Goal: Transaction & Acquisition: Purchase product/service

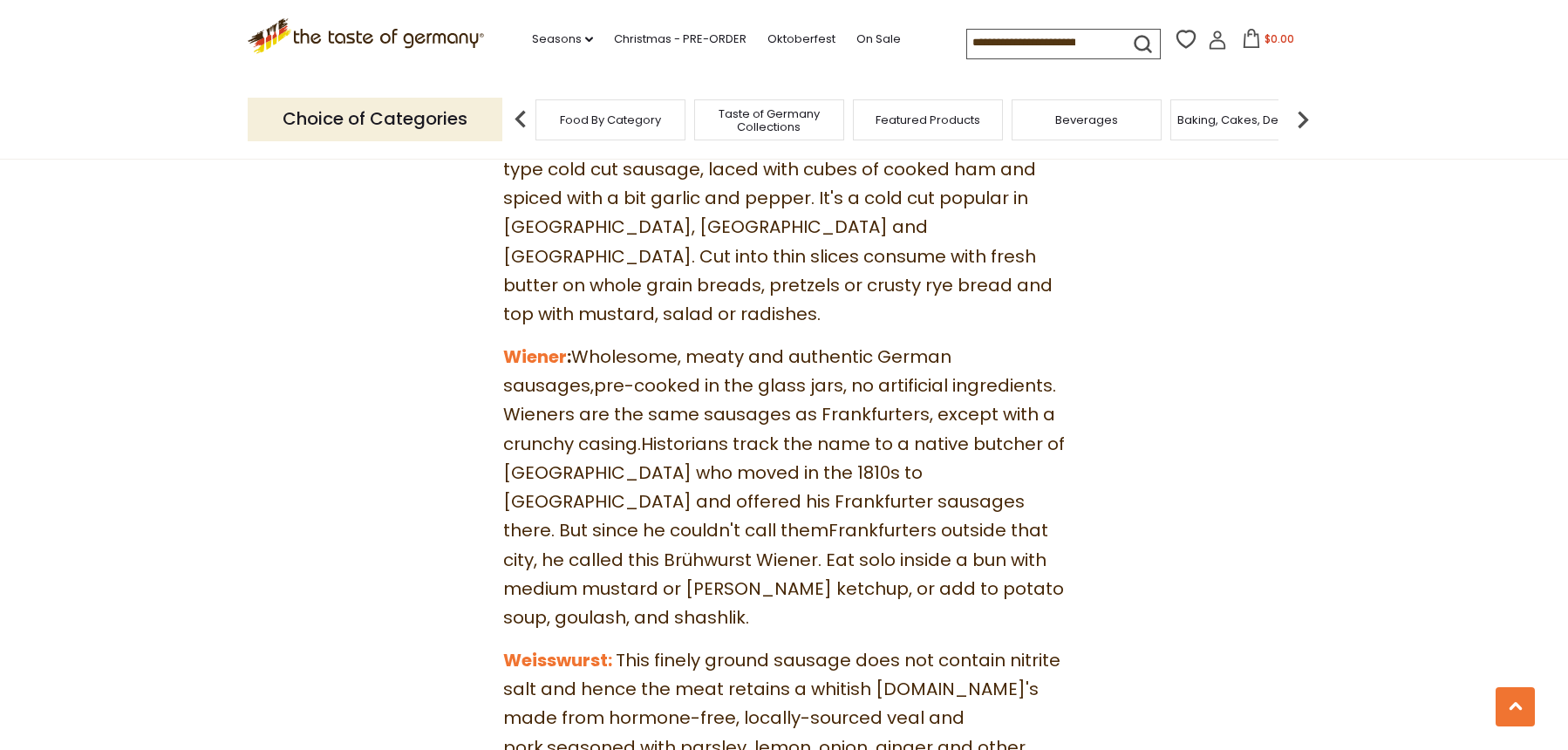
scroll to position [7322, 0]
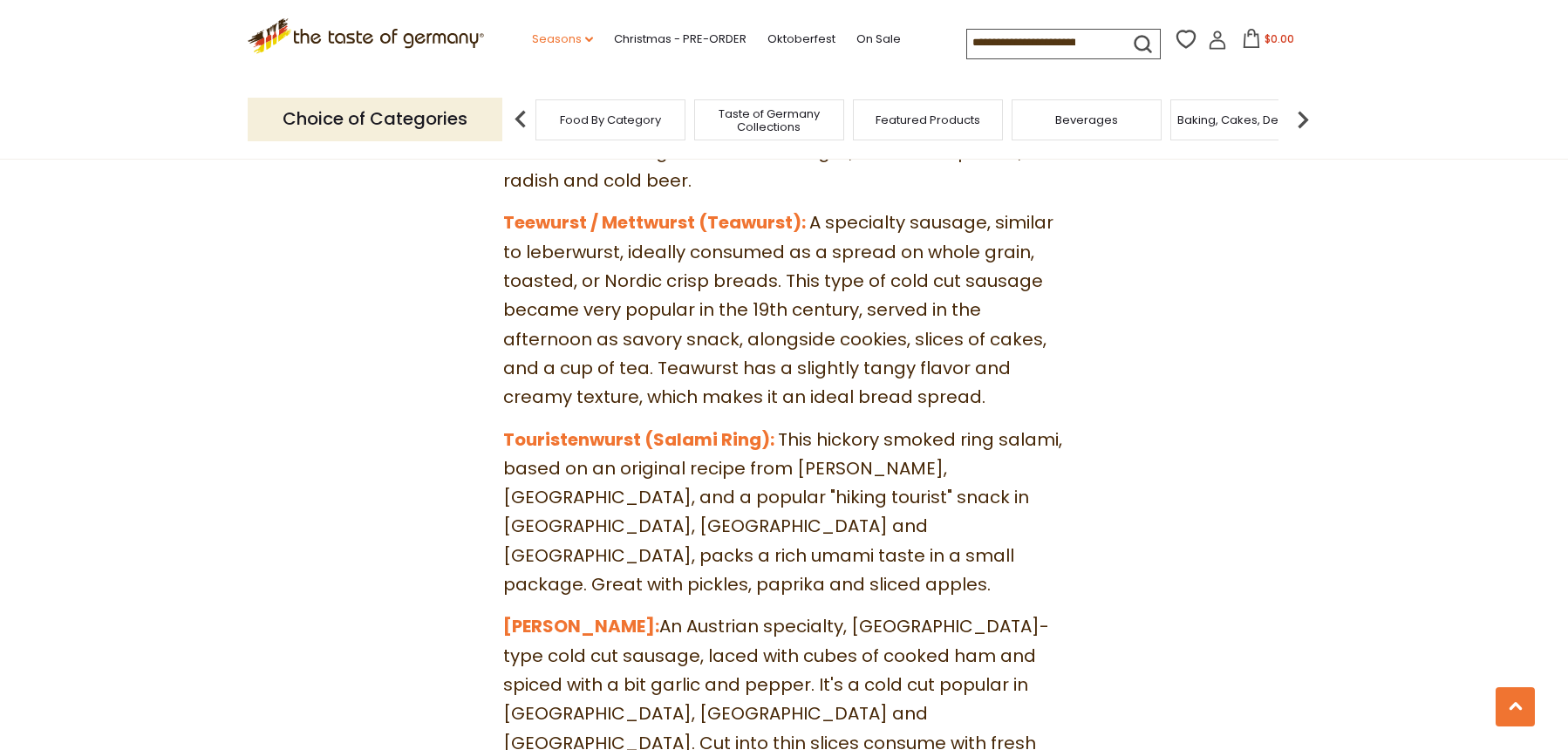
click at [563, 45] on link "Seasons dropdown_arrow" at bounding box center [562, 39] width 61 height 19
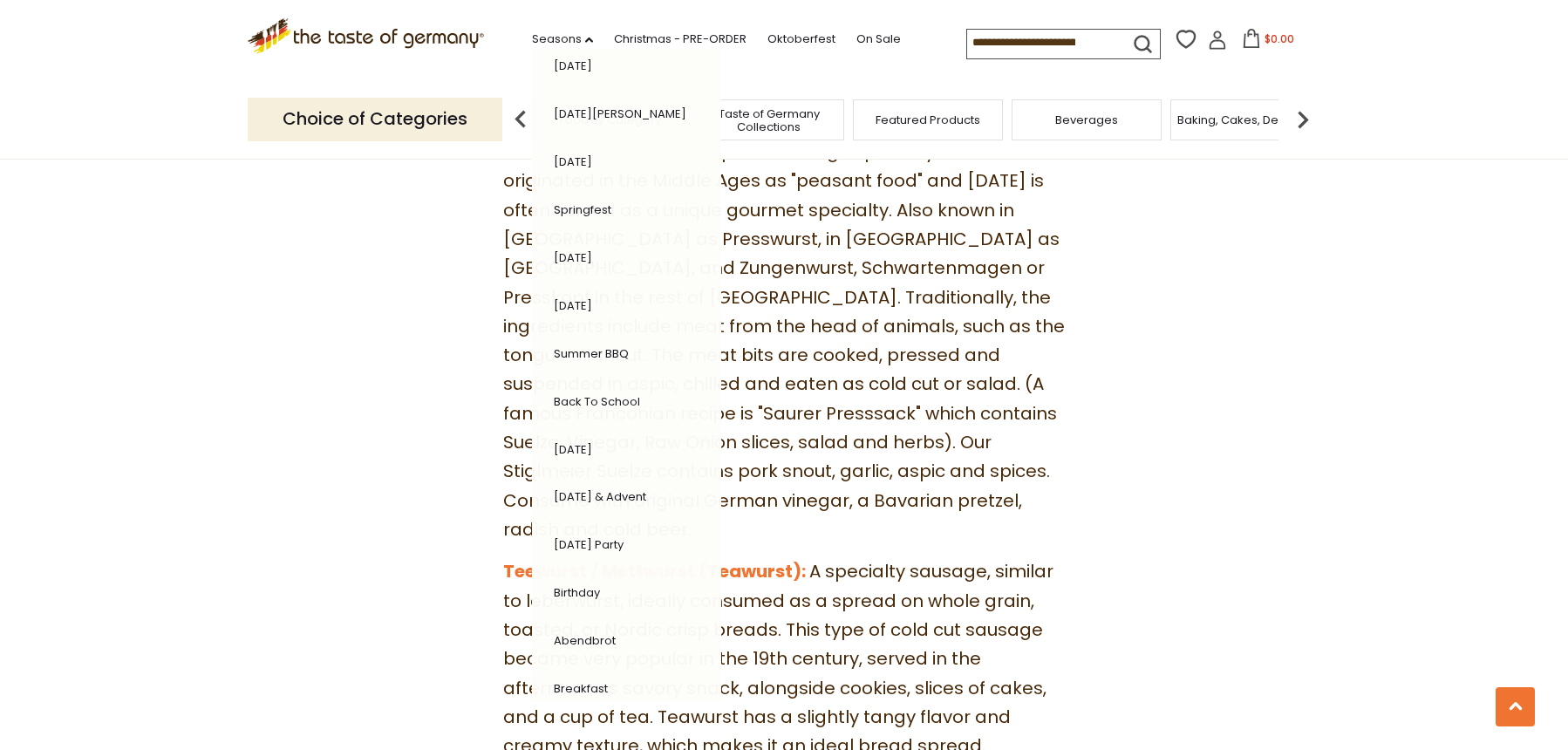
scroll to position [240, 0]
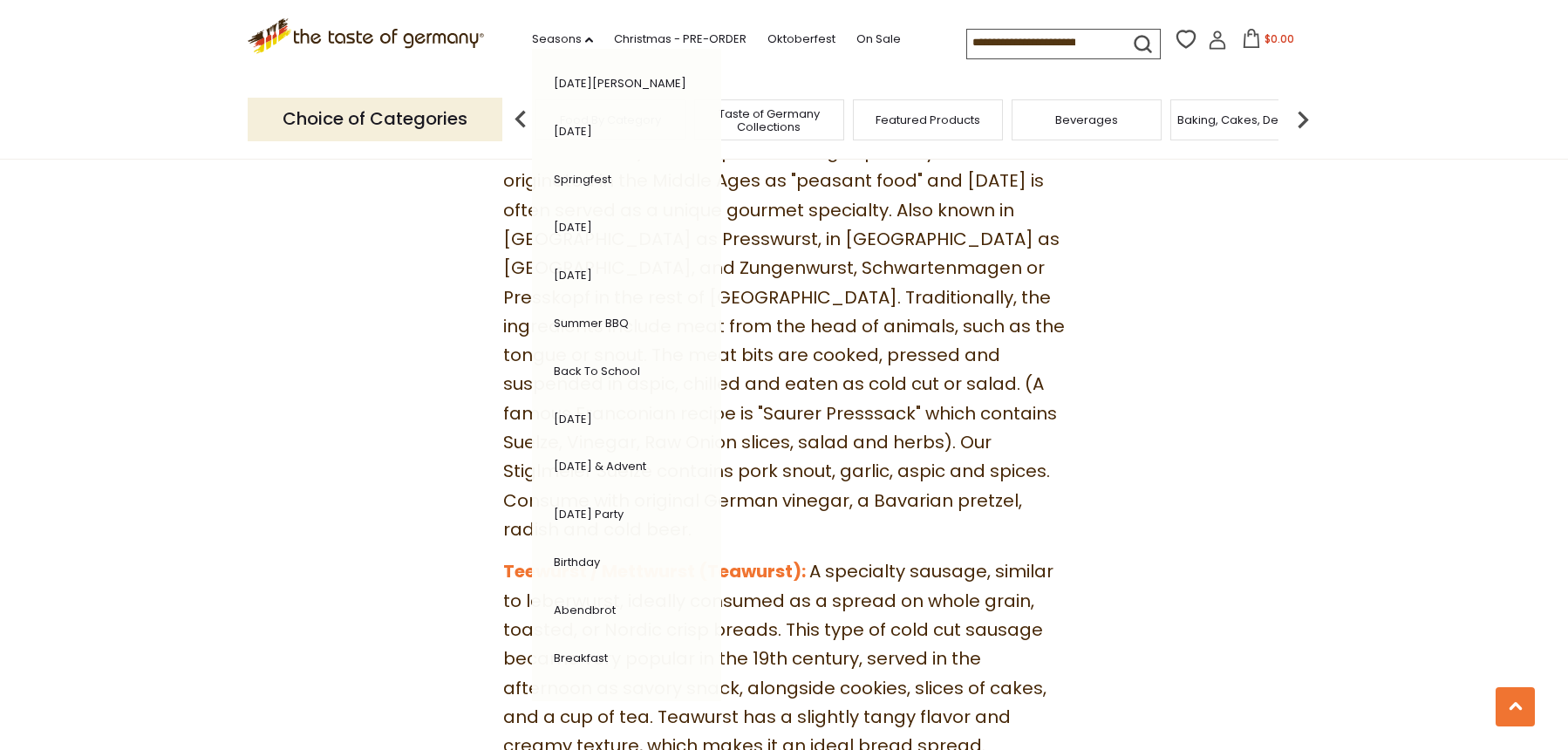
click at [635, 467] on link "[DATE] & Advent" at bounding box center [600, 466] width 93 height 17
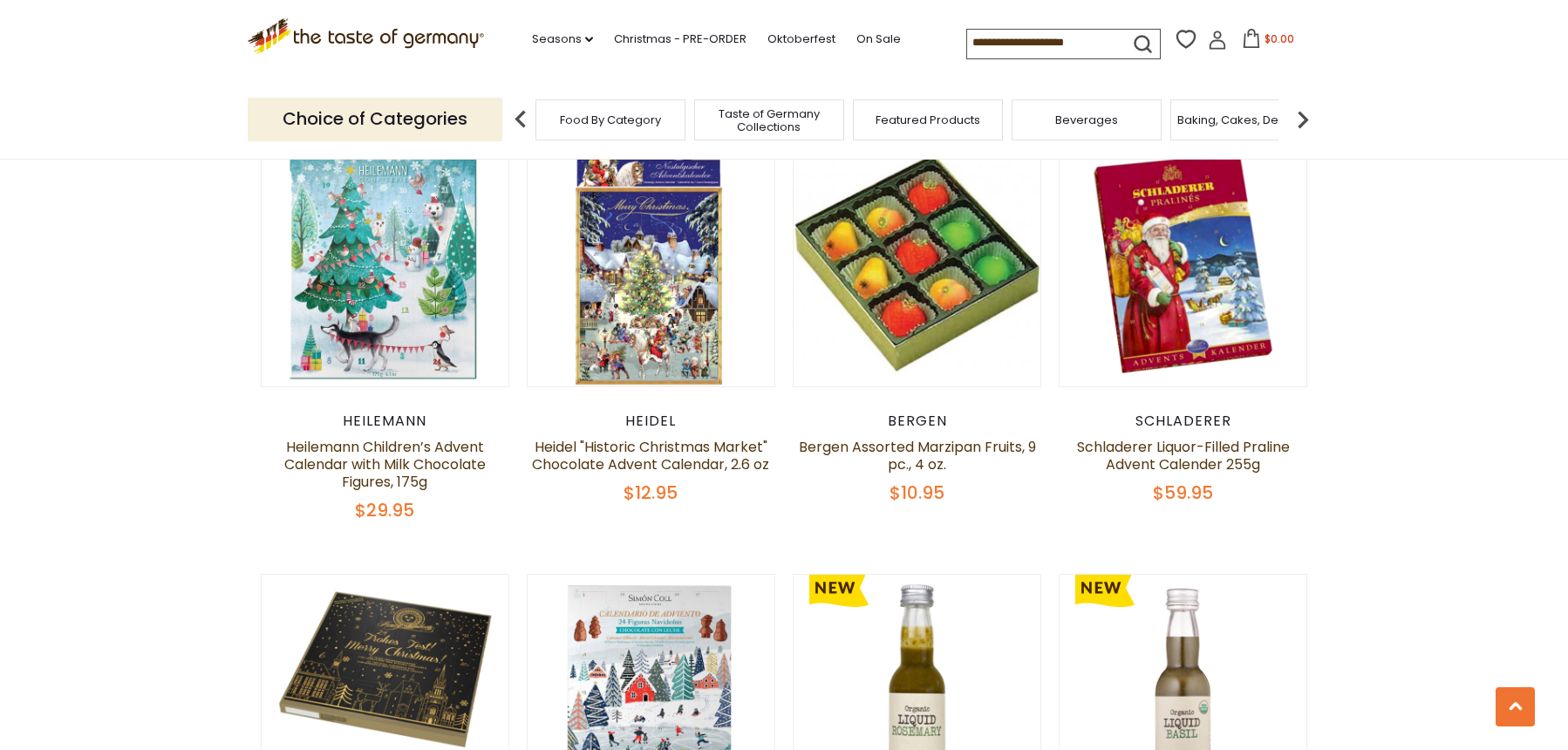
scroll to position [1479, 0]
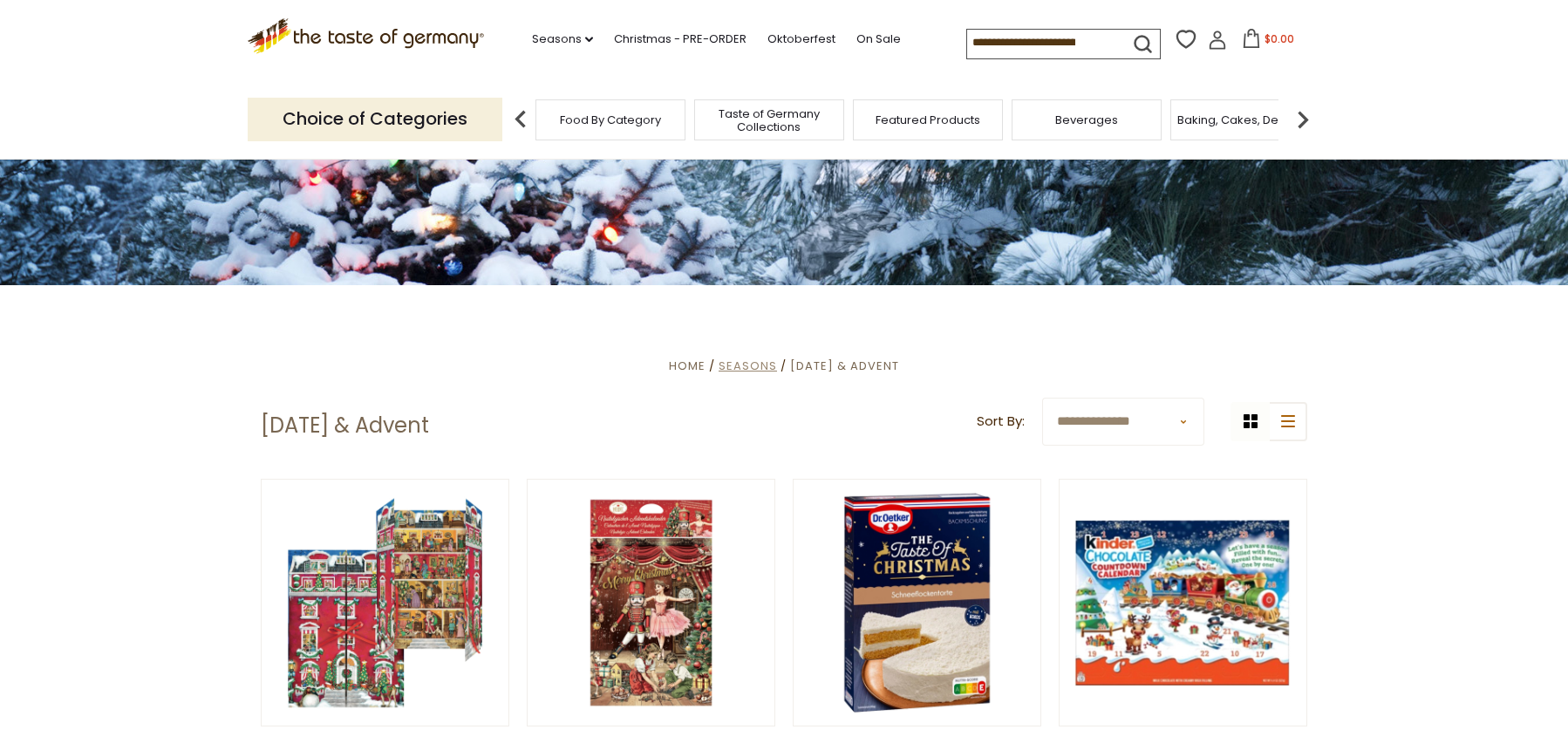
scroll to position [261, 0]
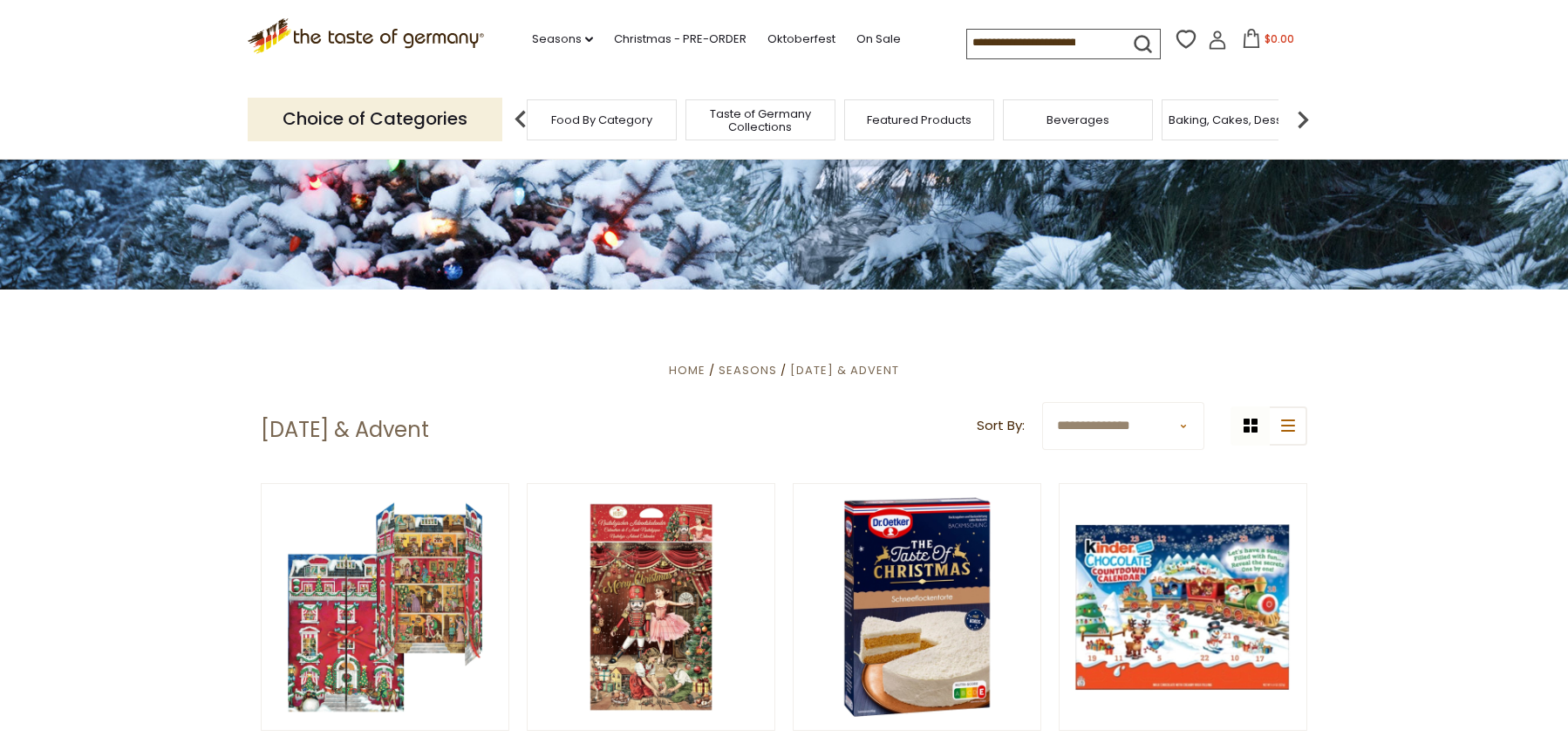
click at [605, 128] on div "Food By Category" at bounding box center [602, 120] width 150 height 41
click at [421, 122] on p "Choice of Categories" at bounding box center [374, 119] width 254 height 43
click at [585, 41] on icon "dropdown_arrow" at bounding box center [589, 39] width 8 height 6
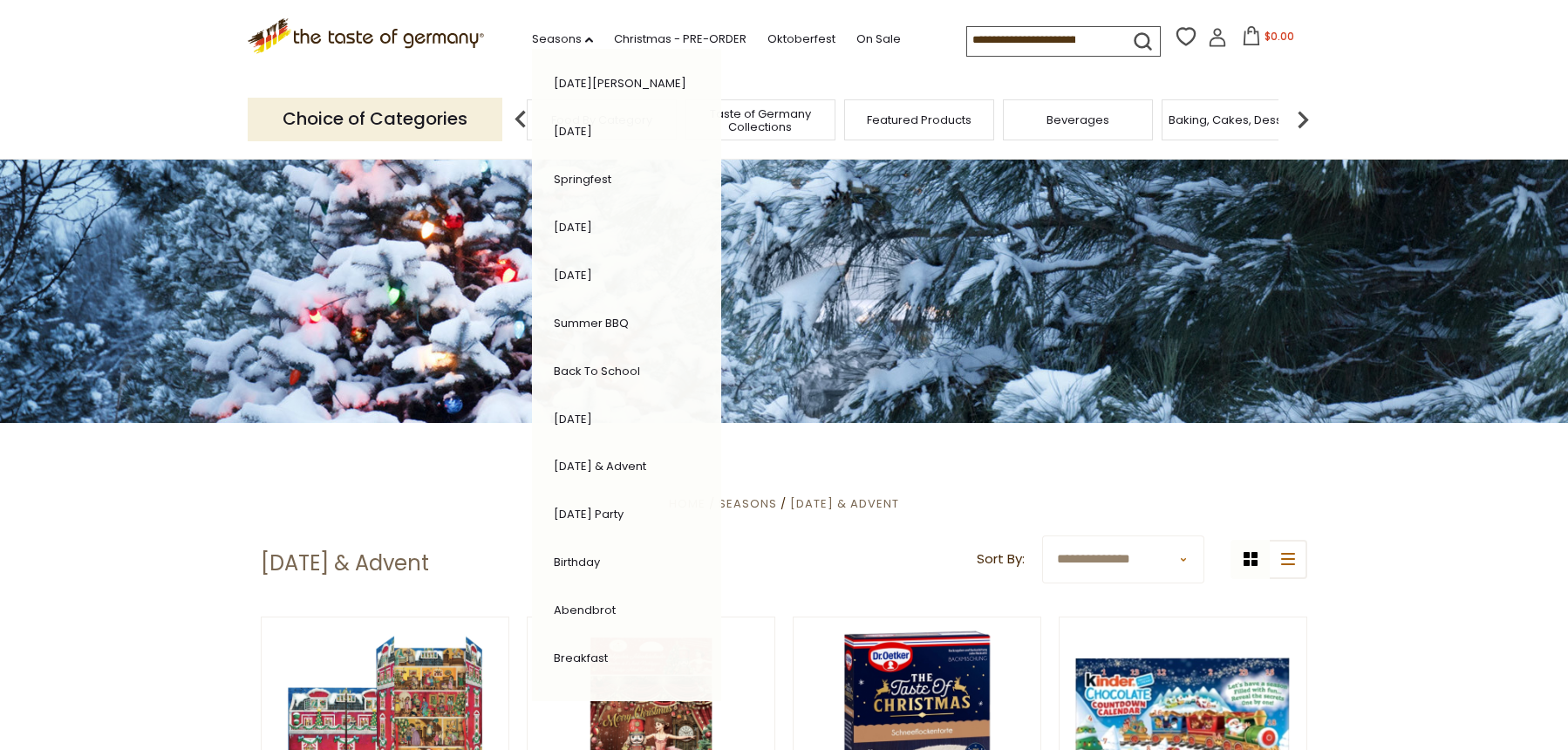
scroll to position [0, 0]
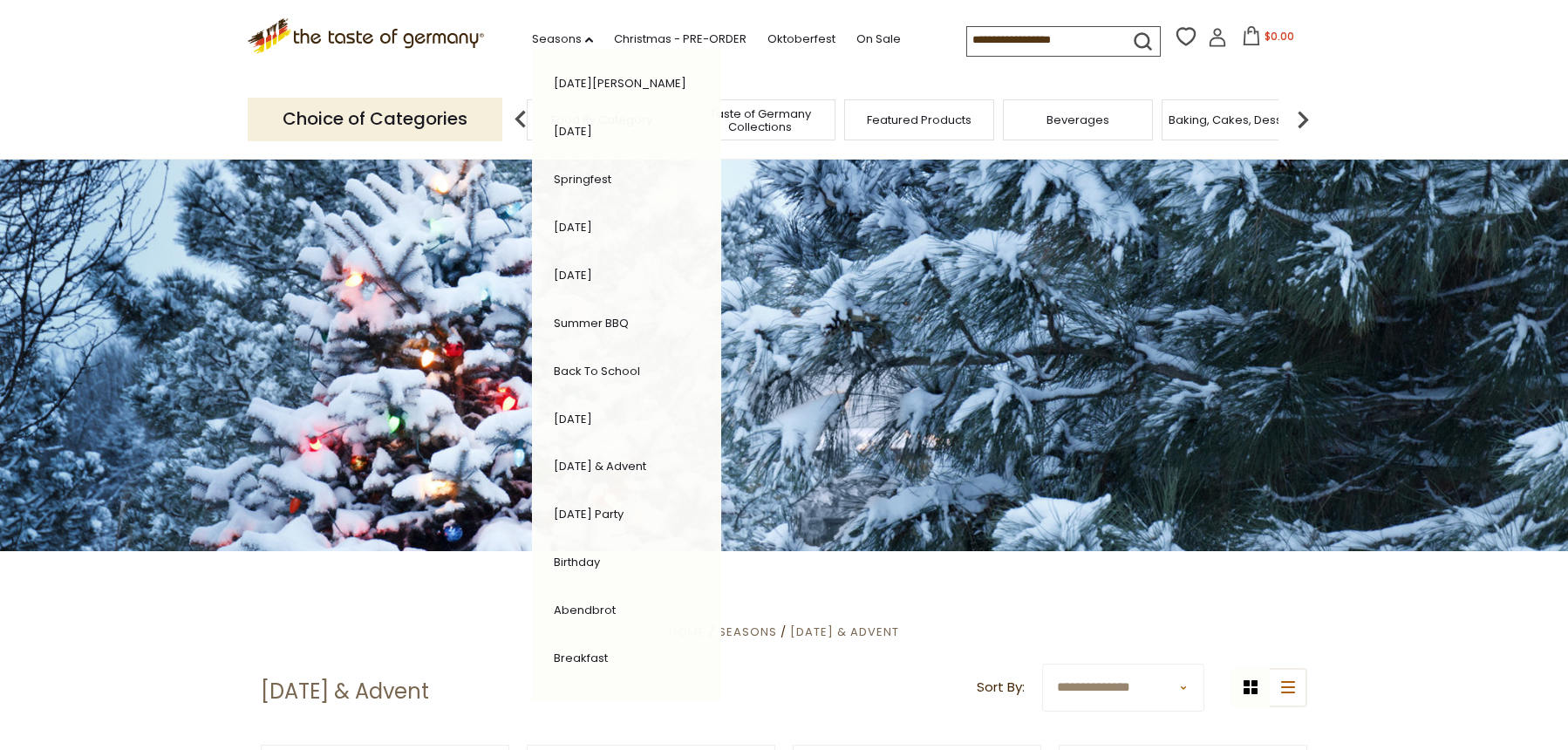
click at [967, 47] on input at bounding box center [1041, 39] width 148 height 24
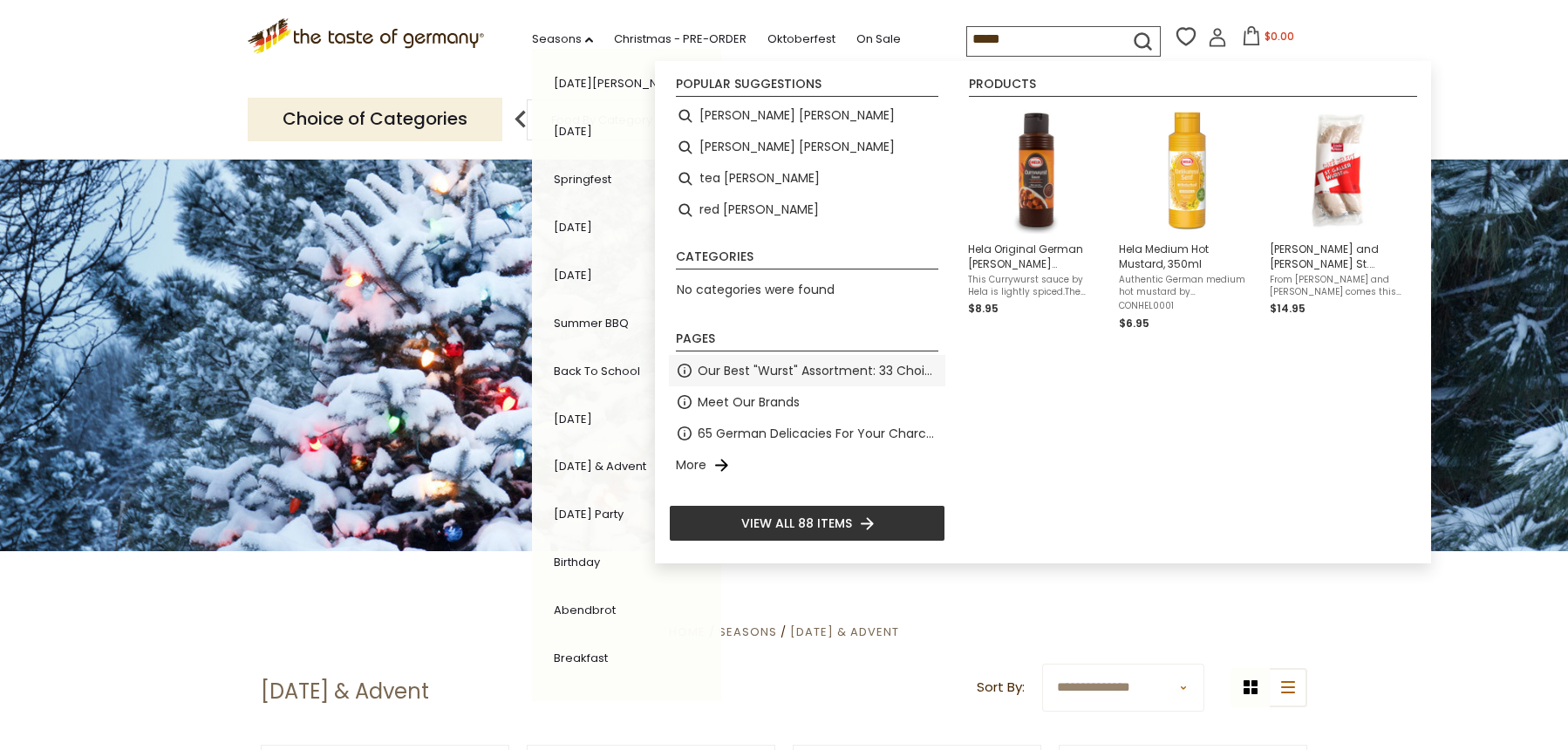
type input "*****"
click at [829, 372] on span "Our Best "Wurst" Assortment: 33 Choices For The Grillabend" at bounding box center [818, 371] width 240 height 20
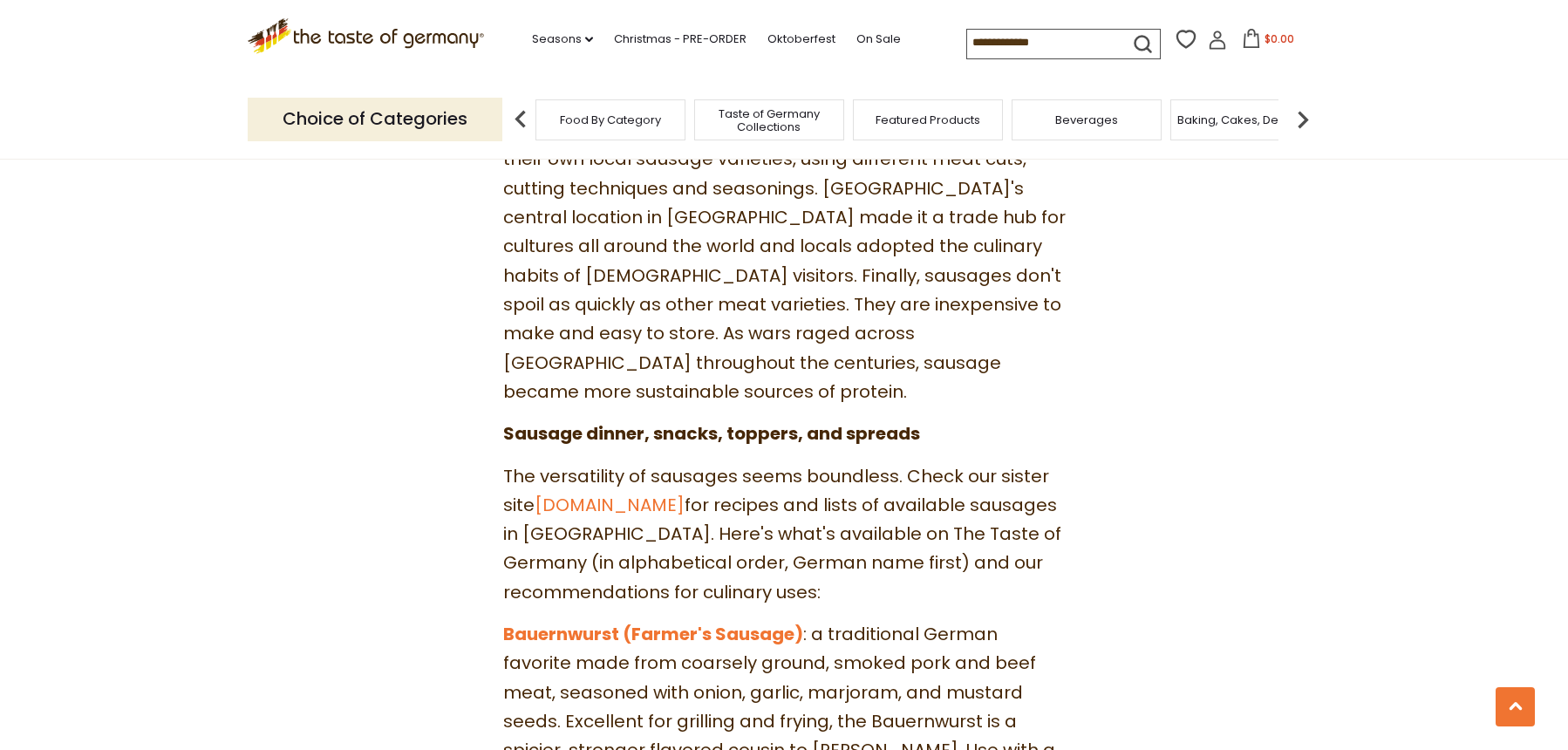
scroll to position [1308, 0]
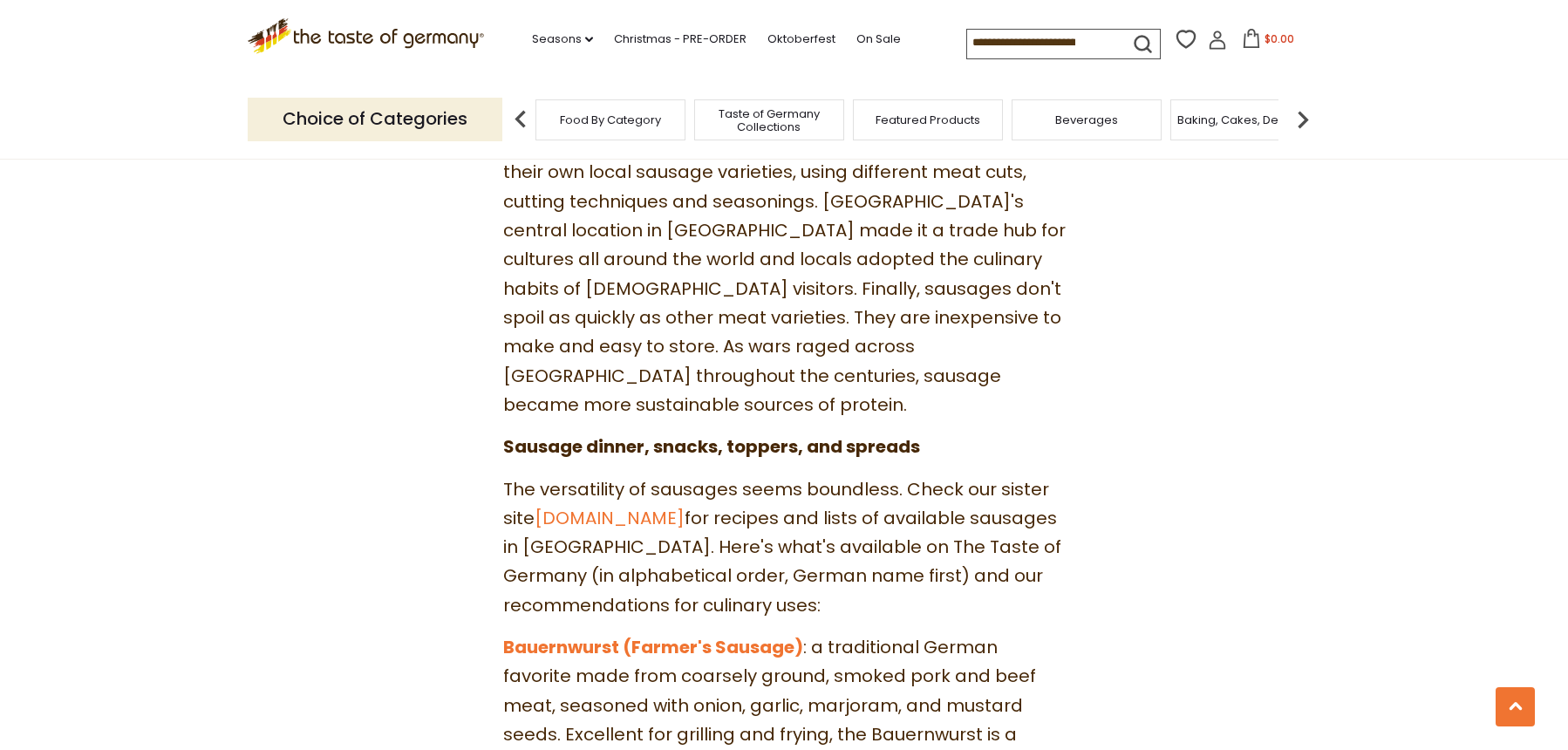
click at [937, 120] on span "Featured Products" at bounding box center [928, 120] width 105 height 13
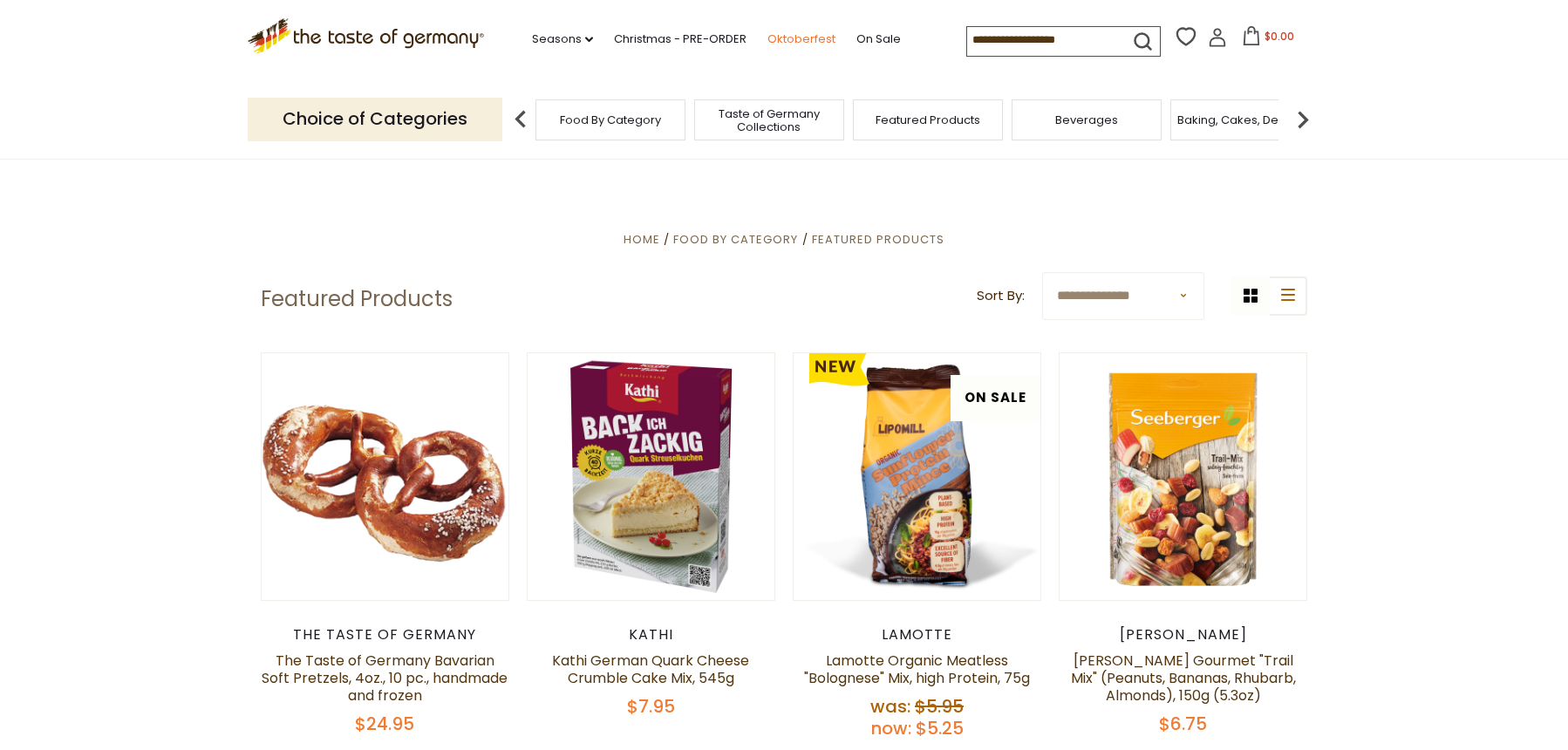
click at [792, 37] on link "Oktoberfest" at bounding box center [802, 39] width 68 height 19
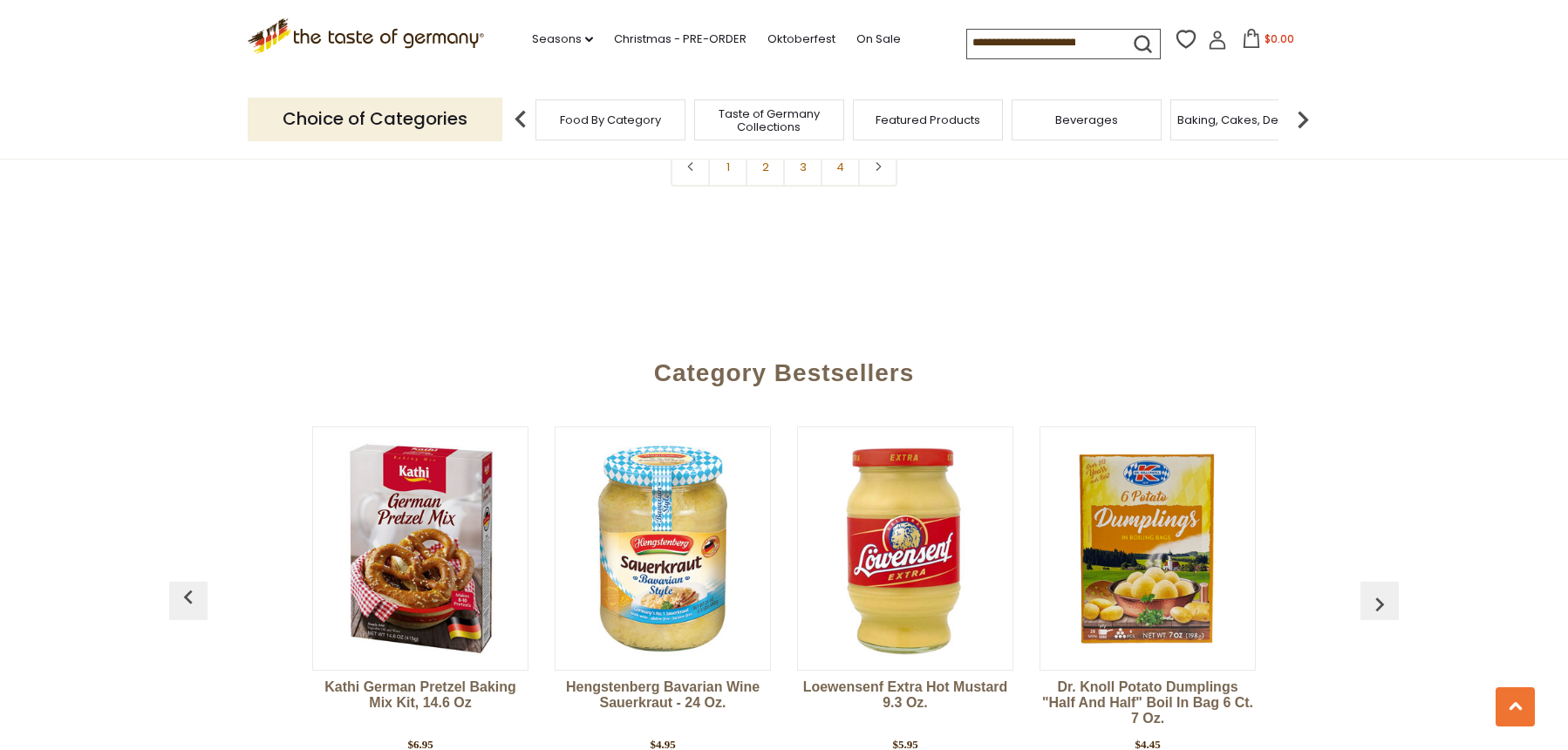
scroll to position [4532, 0]
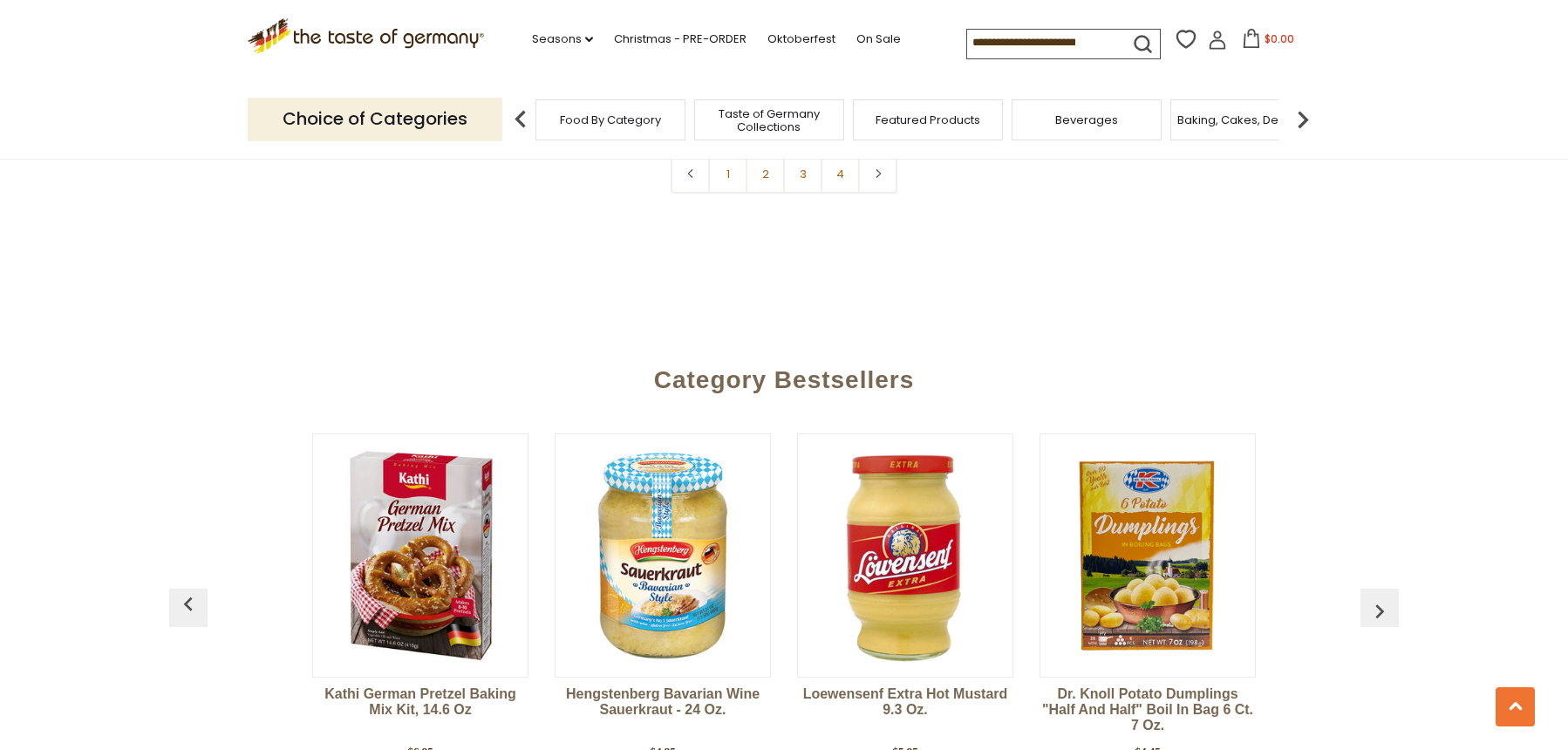
click at [1304, 117] on img at bounding box center [1303, 120] width 35 height 35
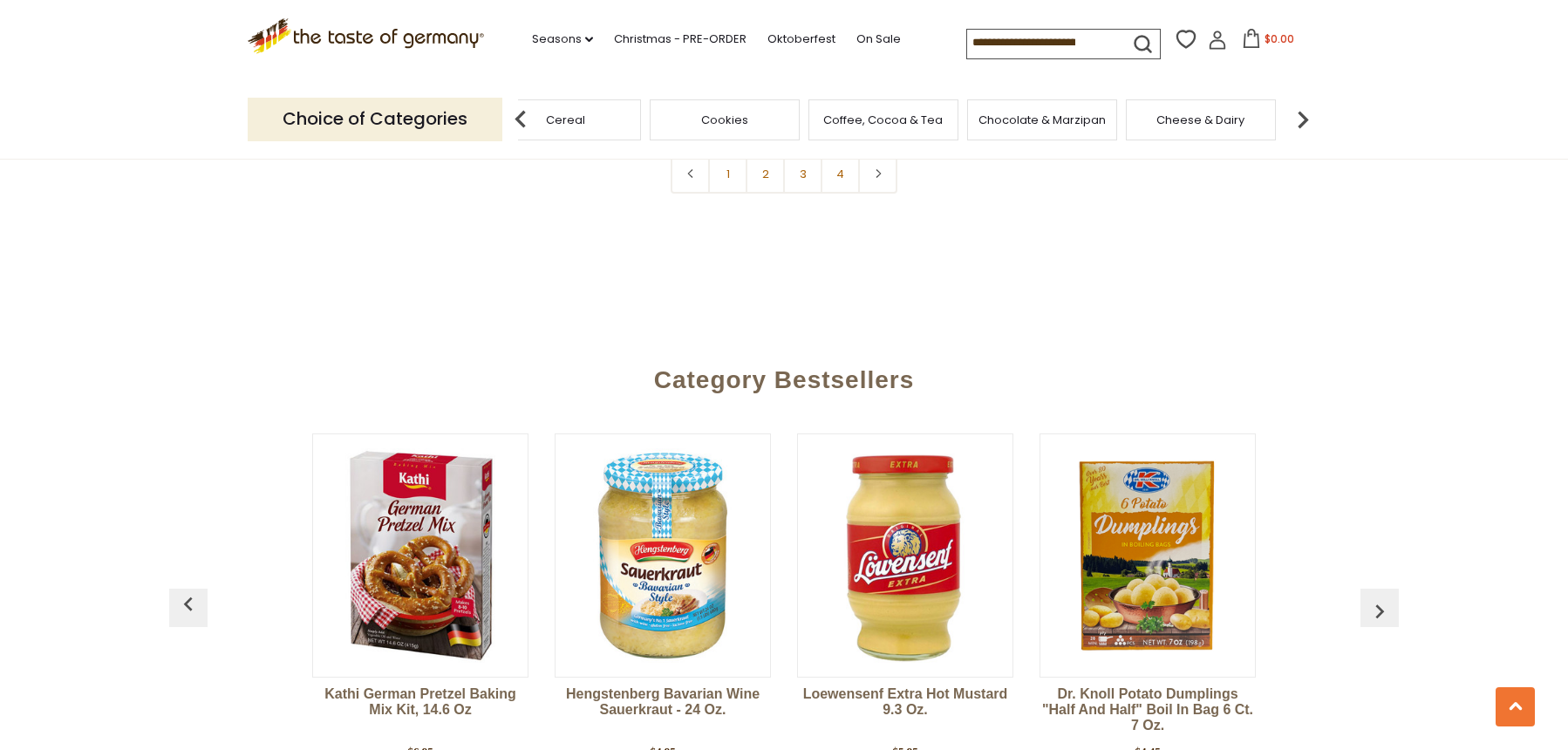
click at [1304, 117] on img at bounding box center [1303, 120] width 35 height 35
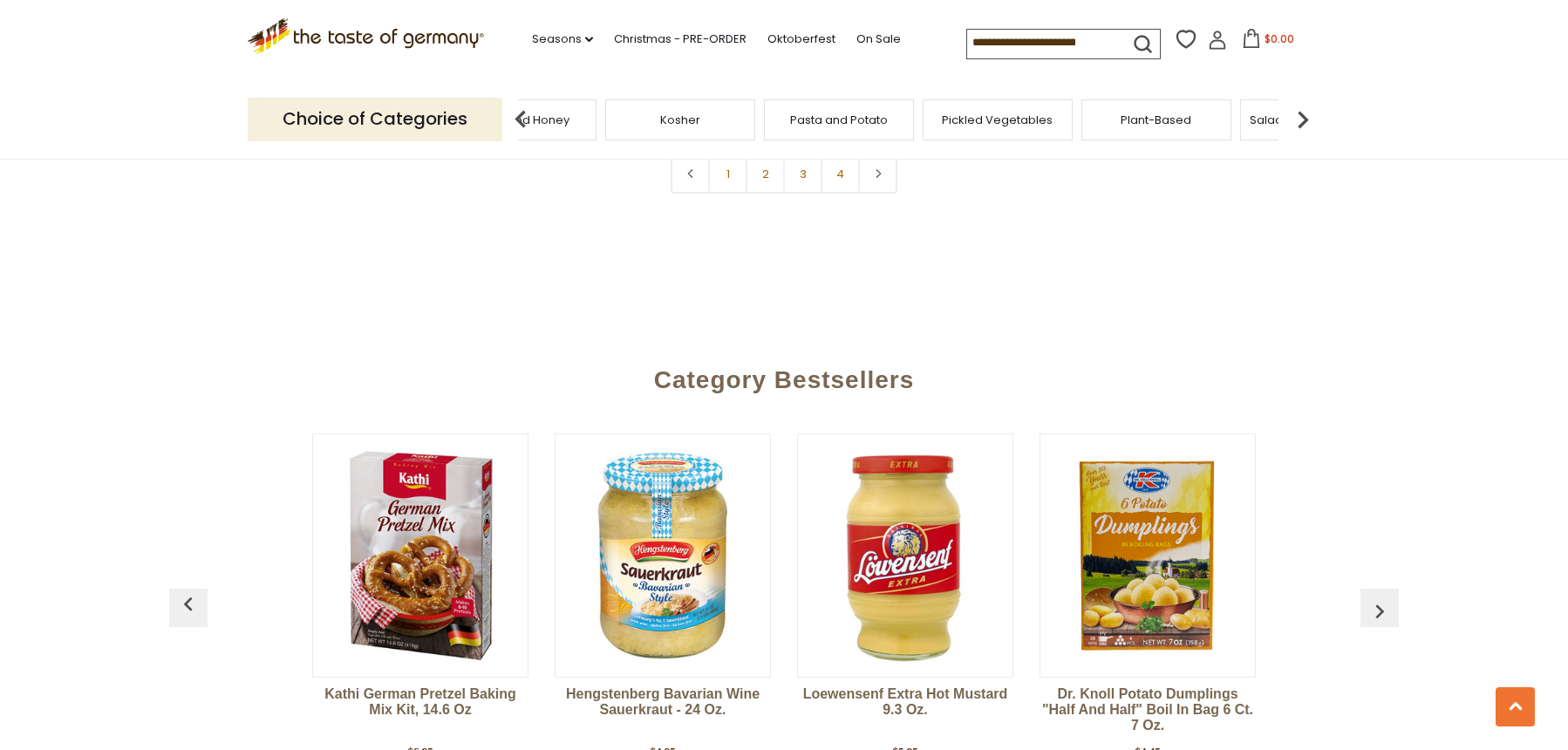
click at [1304, 117] on img at bounding box center [1303, 120] width 35 height 35
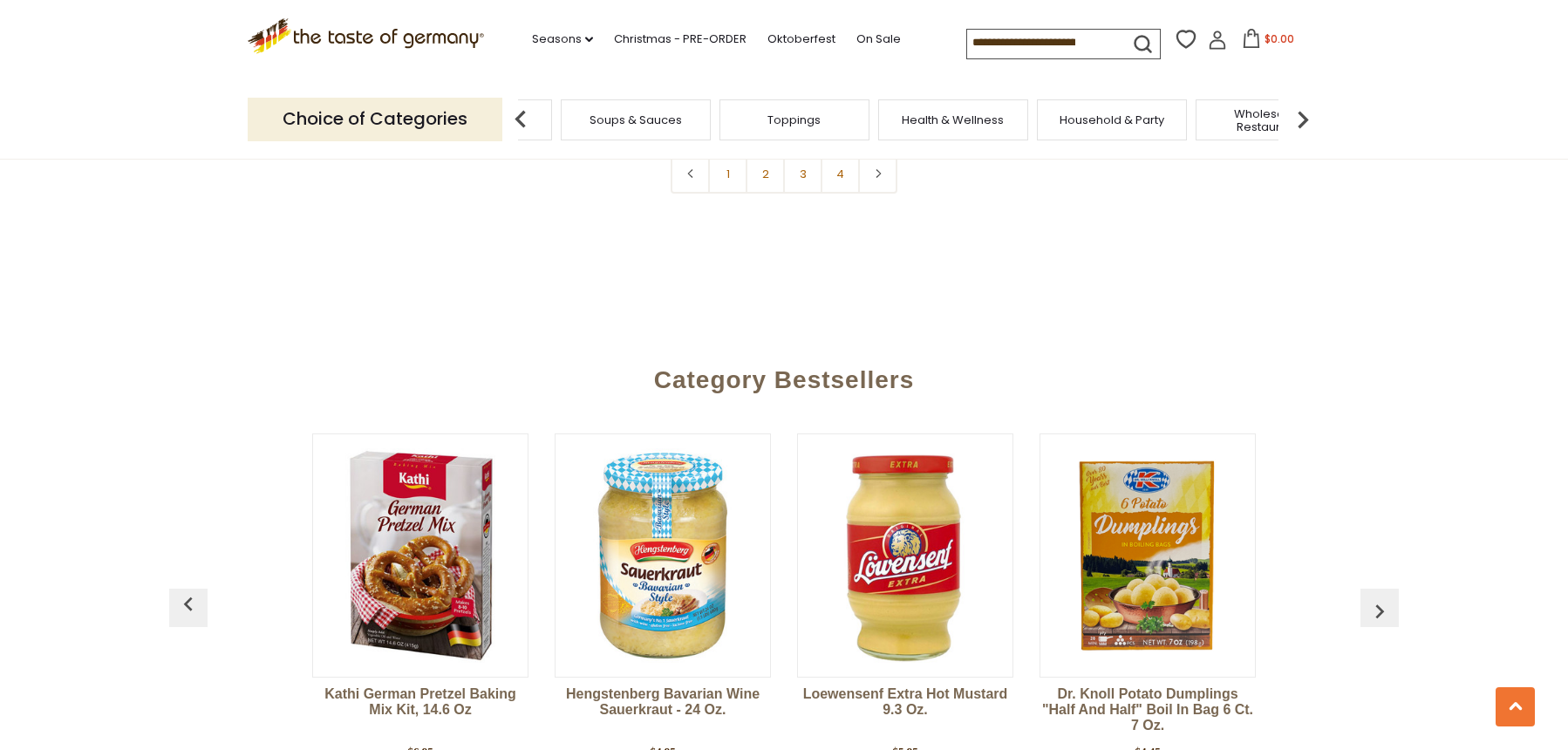
click at [1304, 117] on img at bounding box center [1303, 120] width 35 height 35
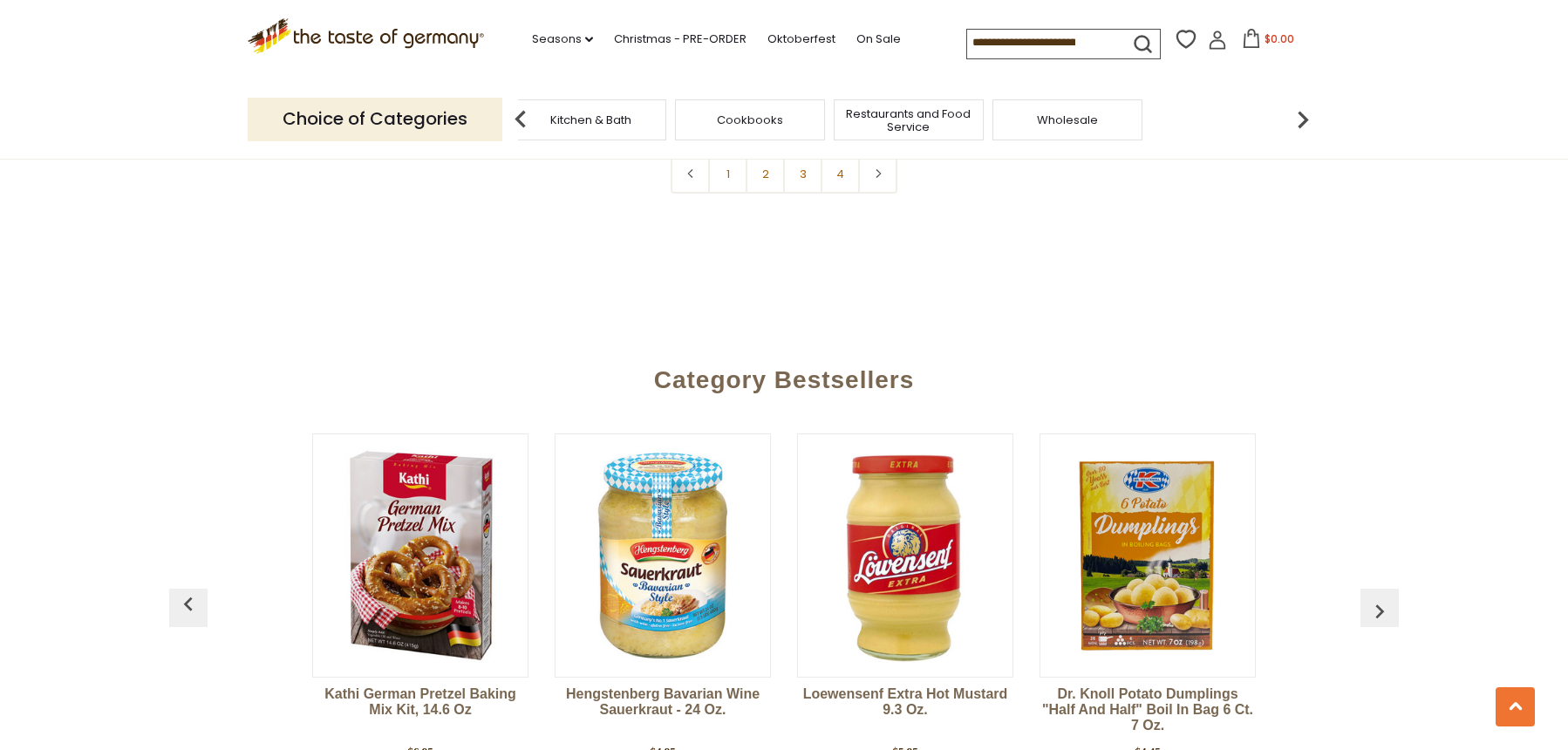
click at [1304, 117] on img at bounding box center [1303, 120] width 35 height 35
click at [526, 115] on img at bounding box center [520, 120] width 35 height 35
click at [525, 109] on img at bounding box center [520, 120] width 35 height 35
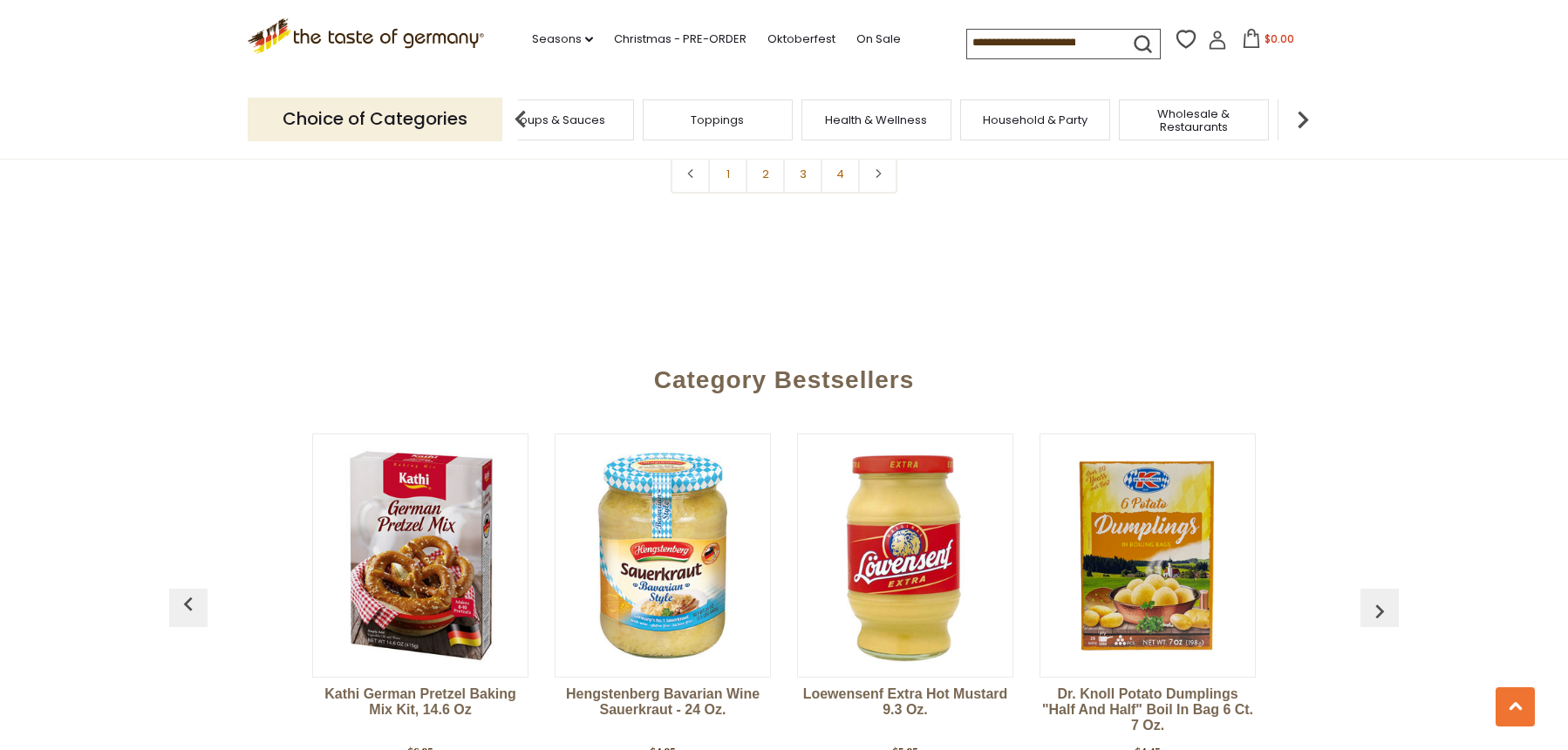
click at [525, 109] on img at bounding box center [520, 120] width 35 height 35
click at [695, 120] on div "Sausages" at bounding box center [631, 120] width 150 height 41
click at [648, 132] on div "Sausages" at bounding box center [631, 120] width 150 height 41
click at [627, 126] on span "Sausages" at bounding box center [631, 120] width 58 height 13
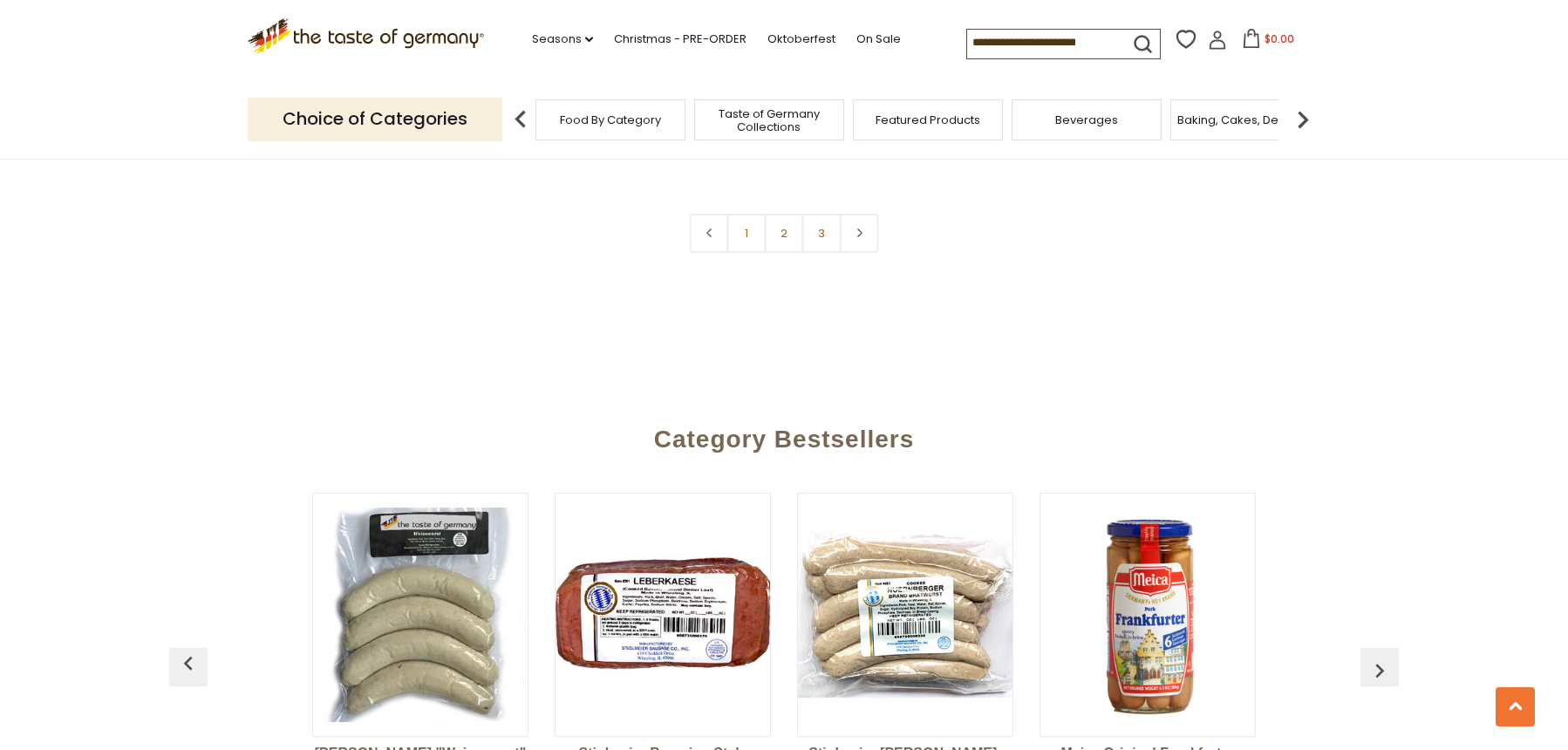
scroll to position [4620, 0]
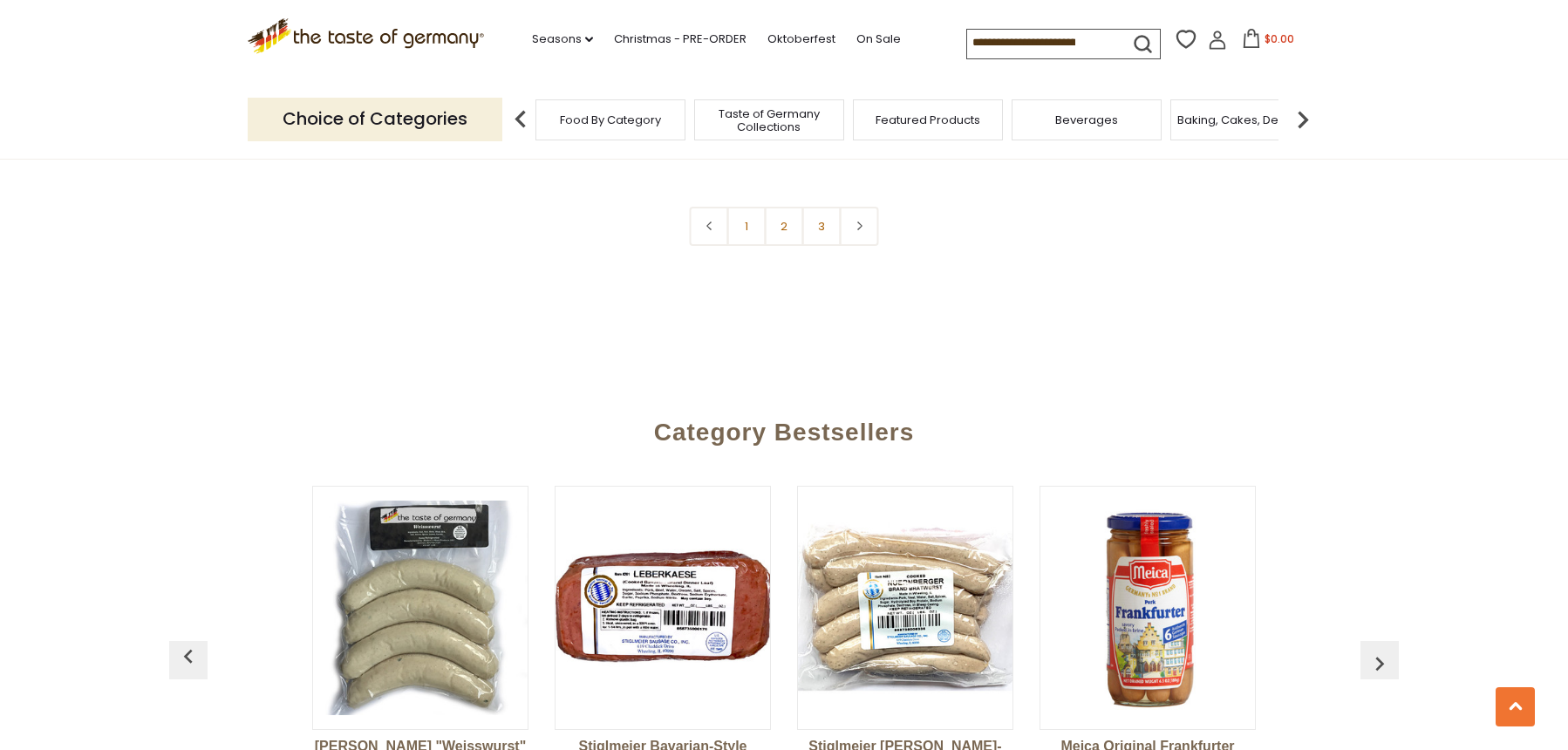
click at [934, 500] on img at bounding box center [904, 607] width 214 height 214
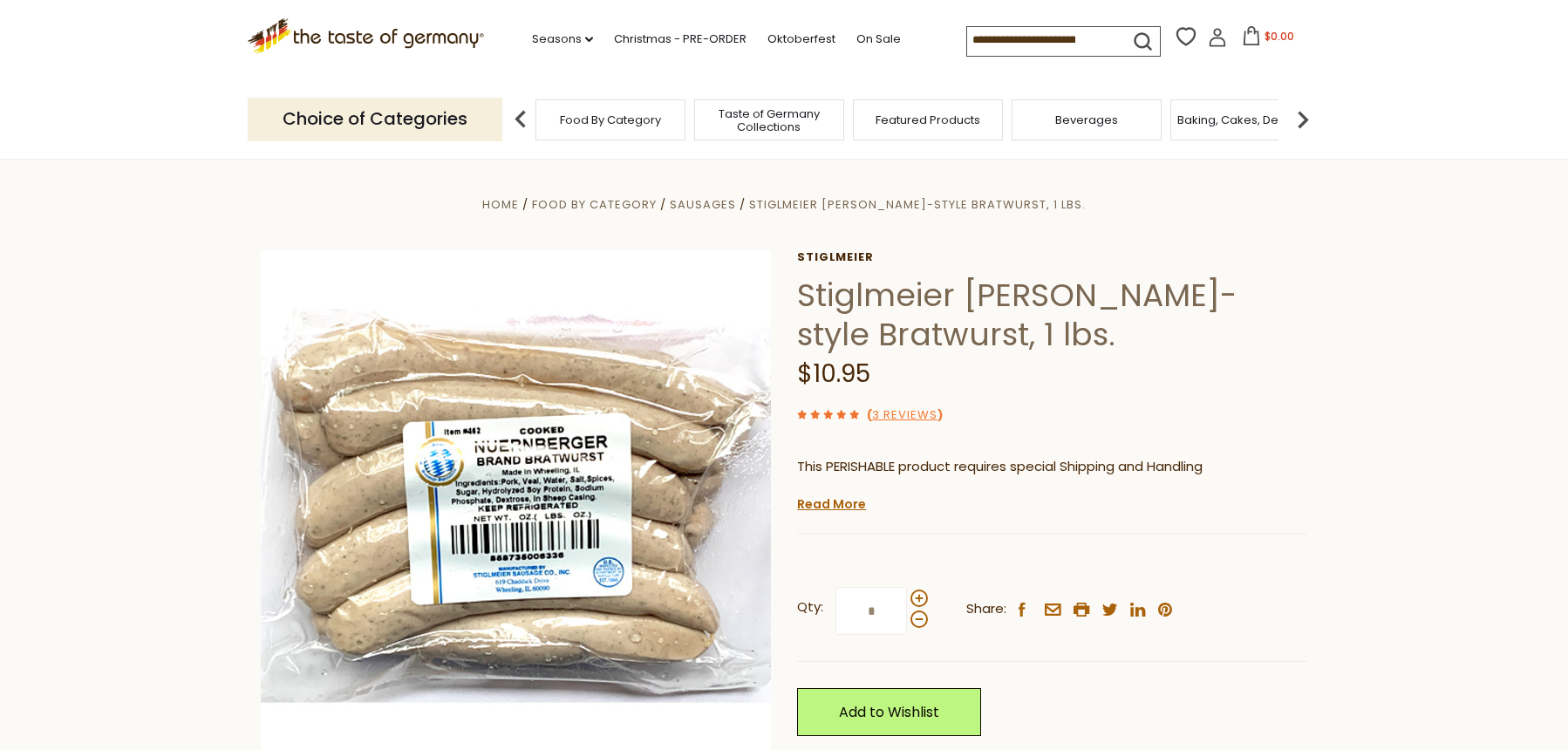
click at [1350, 441] on section "Home Food By Category Sausages Stiglmeier [PERSON_NAME]-style Bratwurst, 1 lbs.…" at bounding box center [784, 573] width 1568 height 831
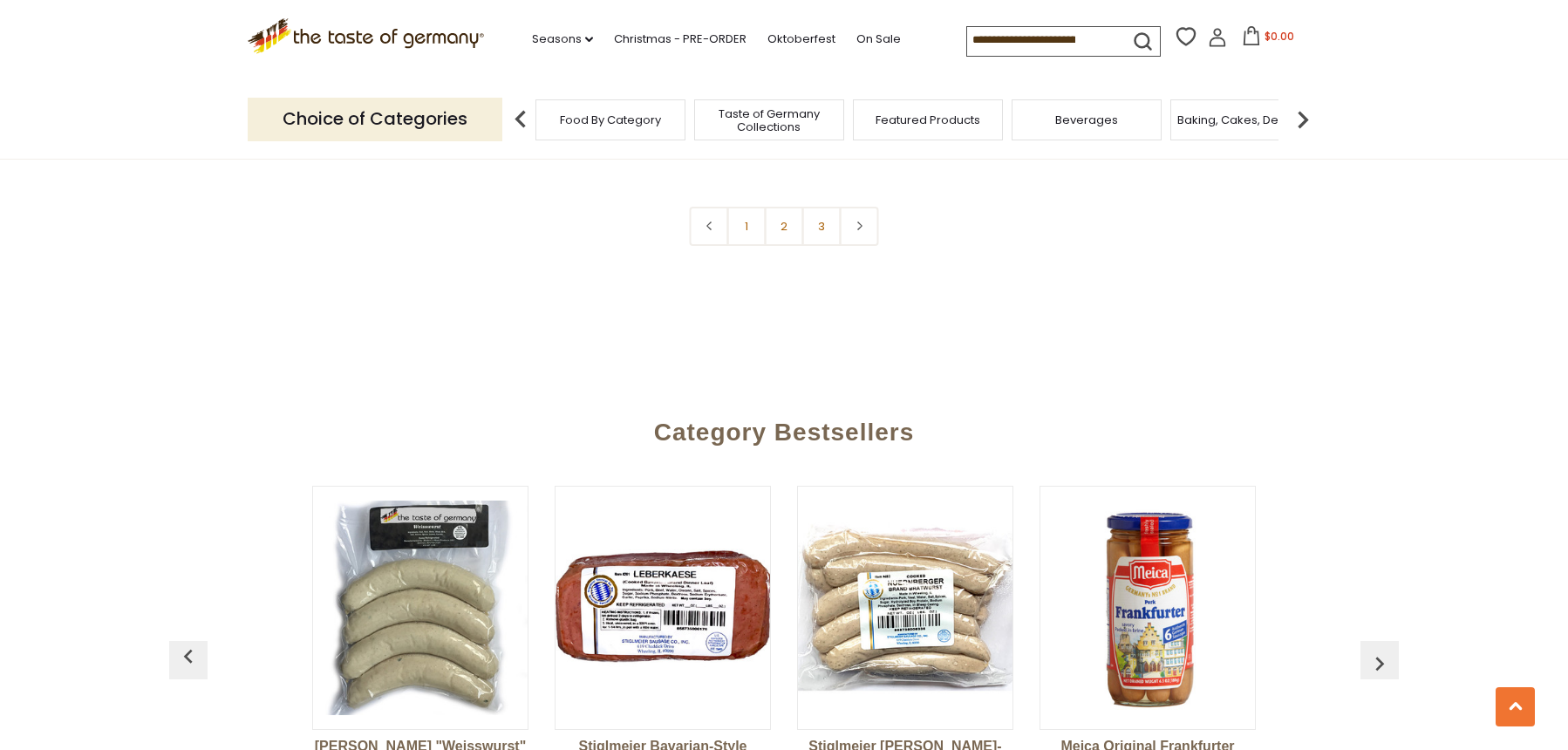
scroll to position [4707, 0]
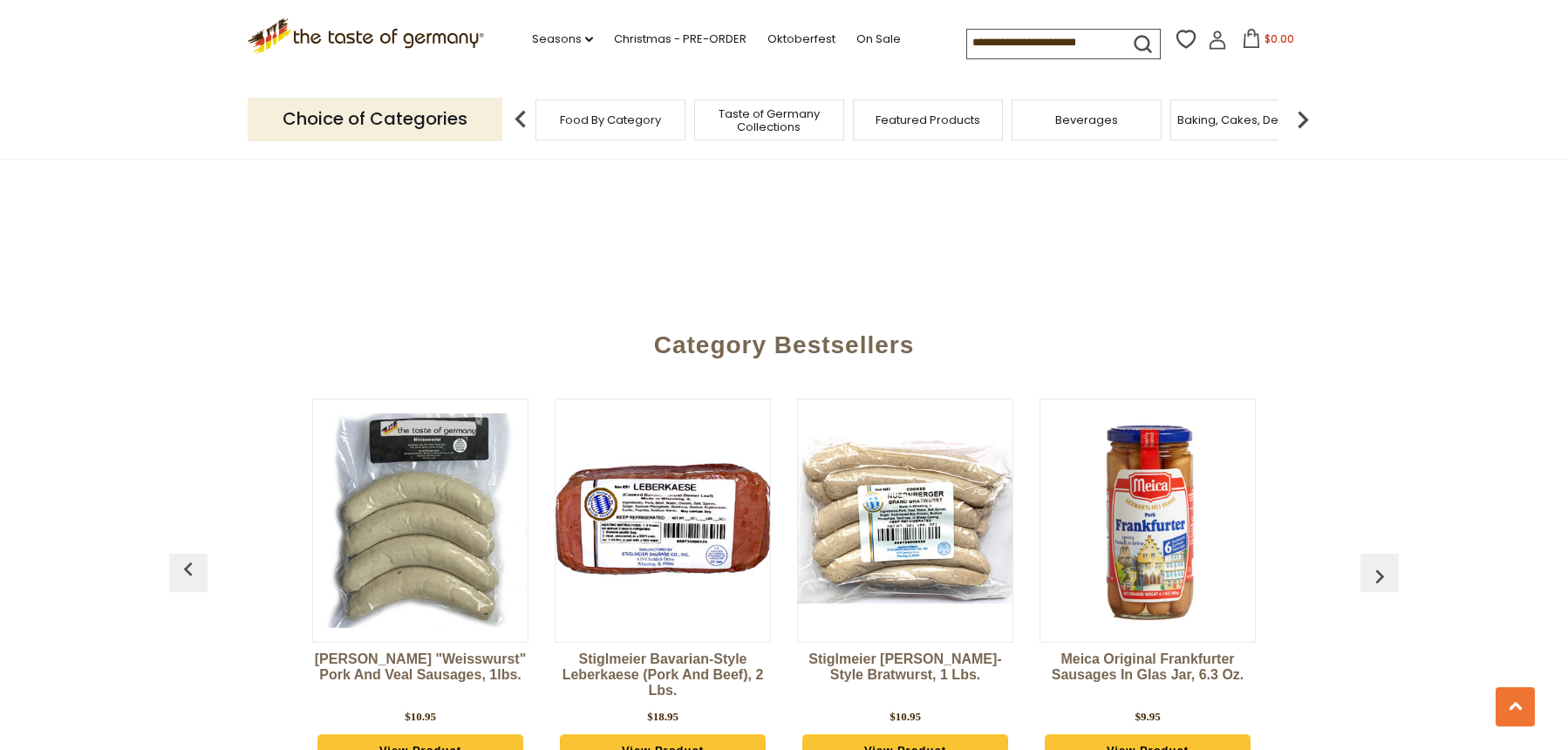
click at [1376, 553] on button "button" at bounding box center [1380, 573] width 38 height 38
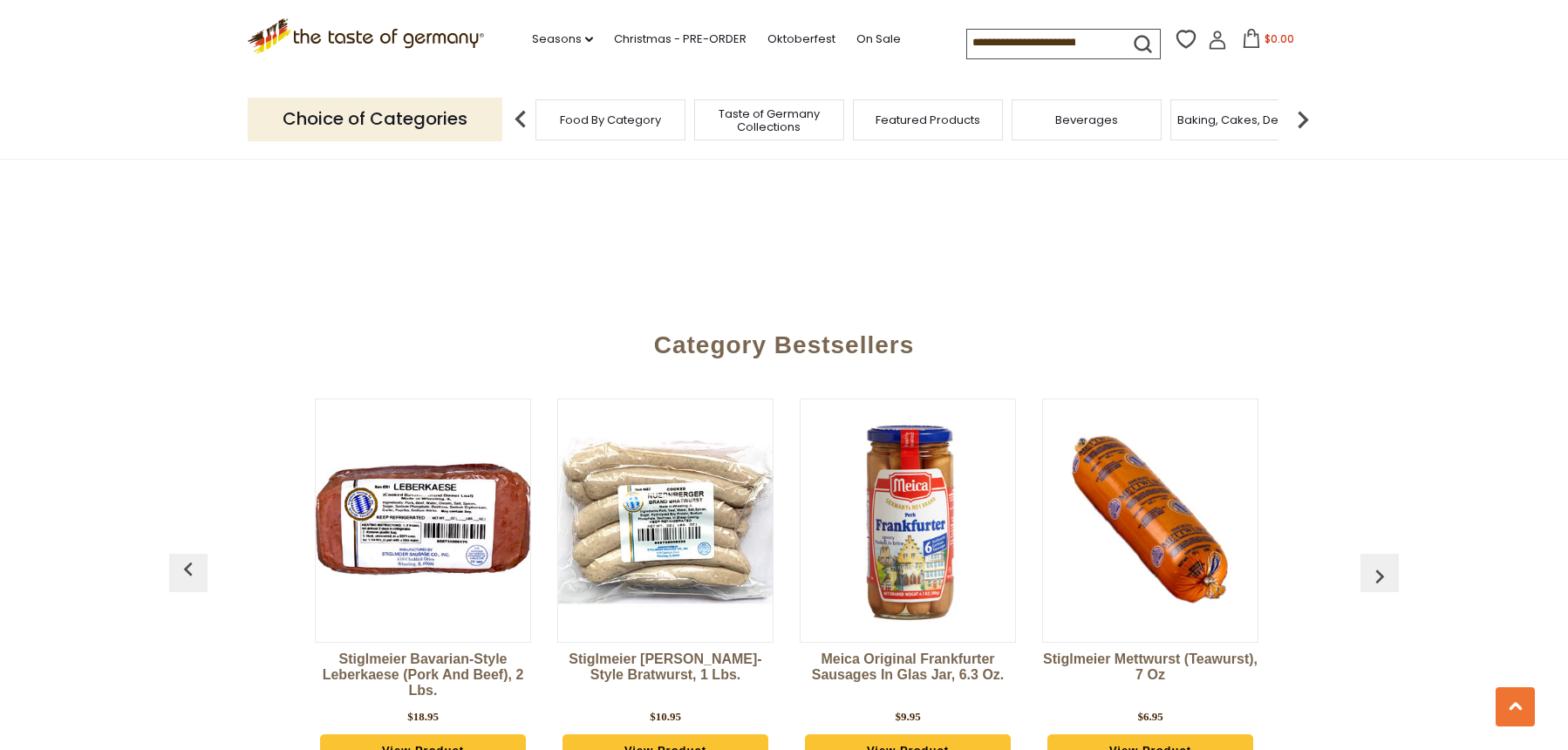
scroll to position [0, 242]
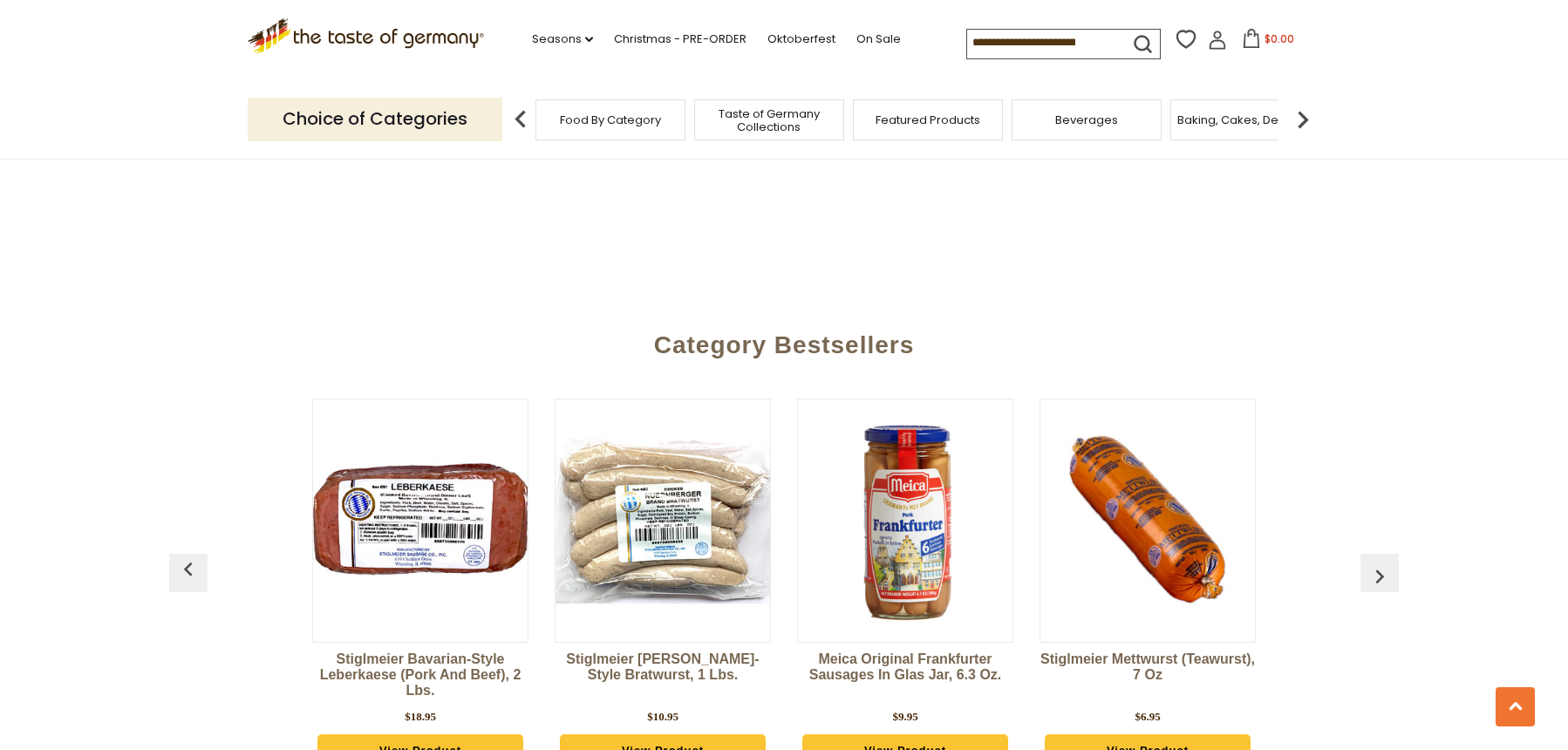
click at [1376, 553] on button "button" at bounding box center [1380, 573] width 38 height 38
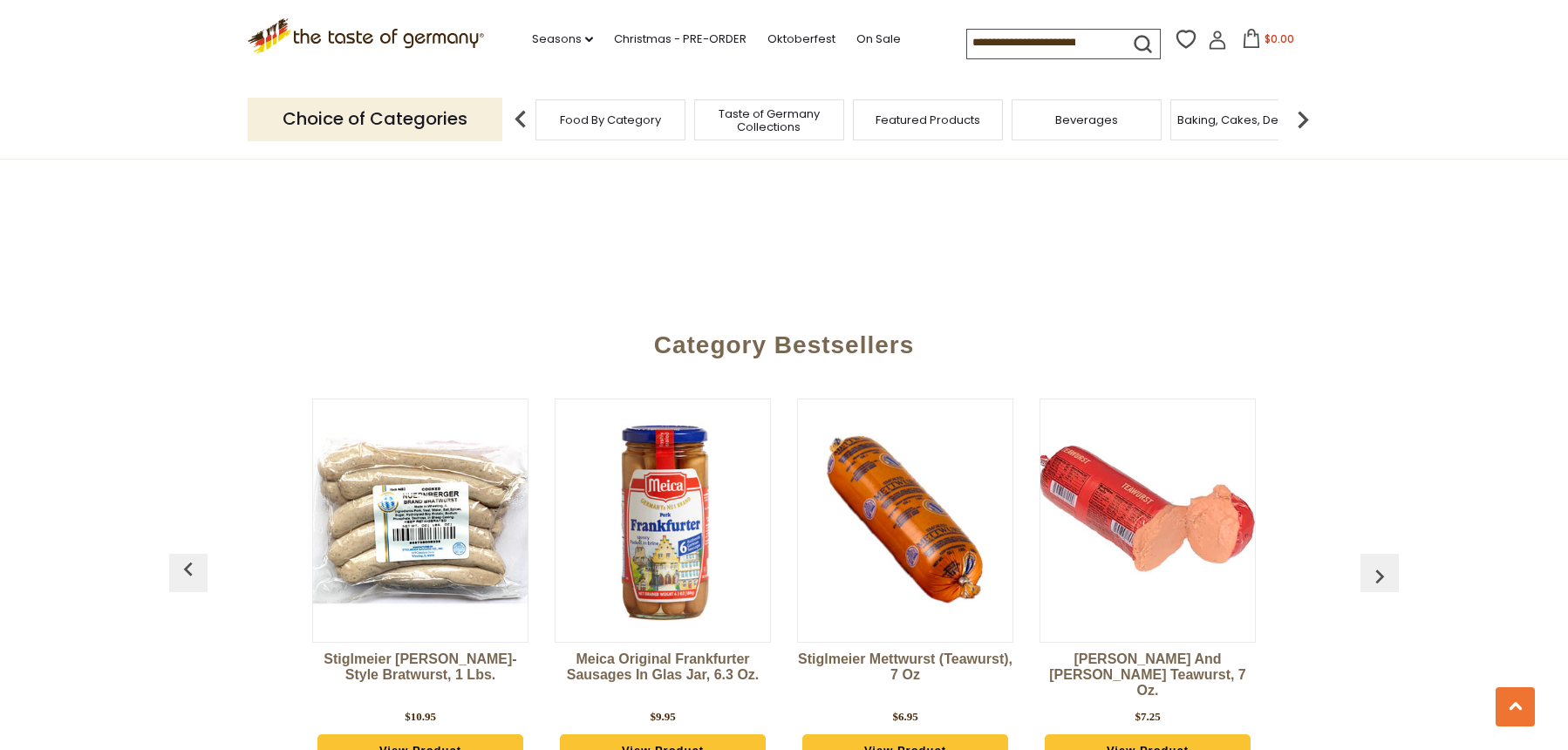
click at [1376, 553] on button "button" at bounding box center [1380, 573] width 38 height 38
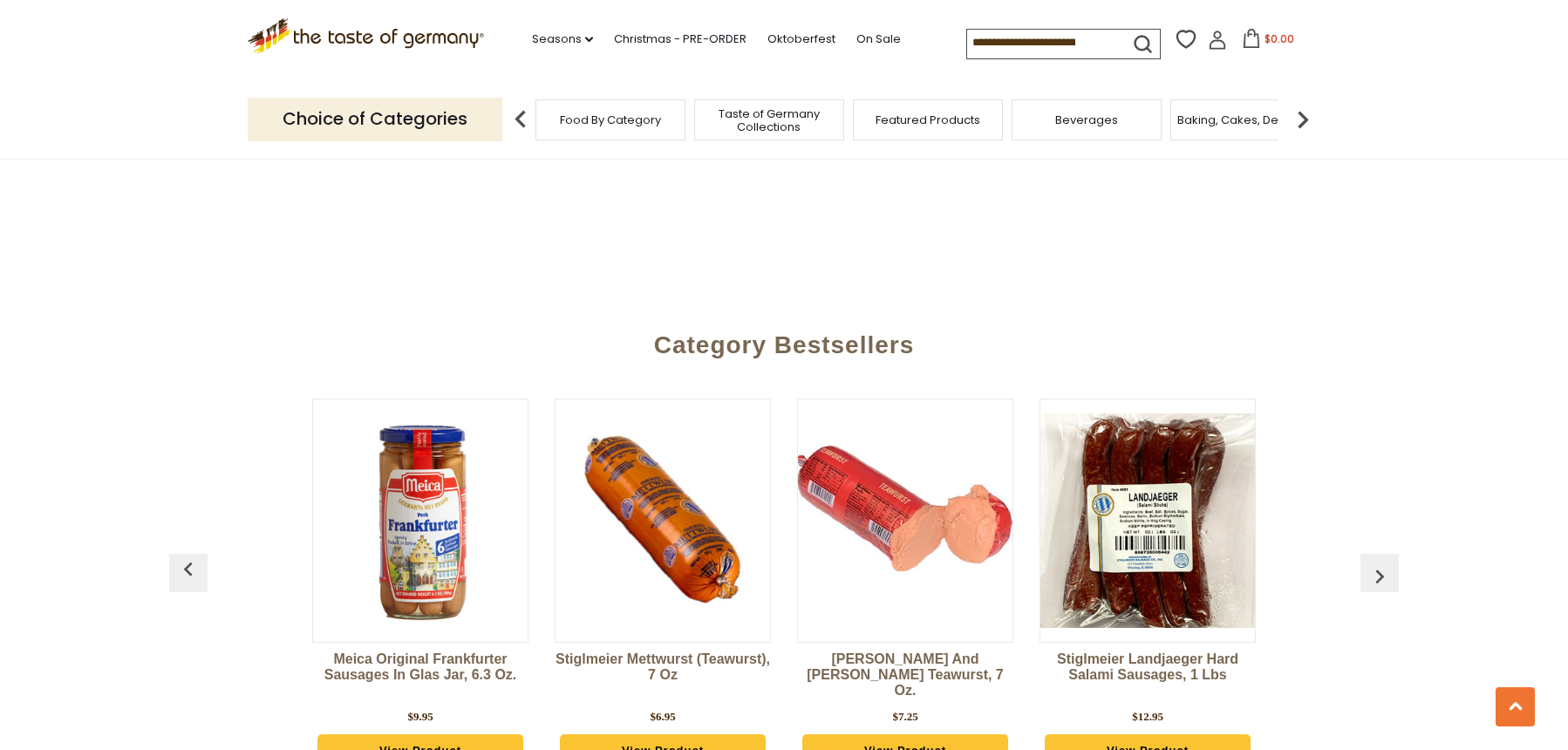
click at [1376, 553] on button "button" at bounding box center [1380, 573] width 38 height 38
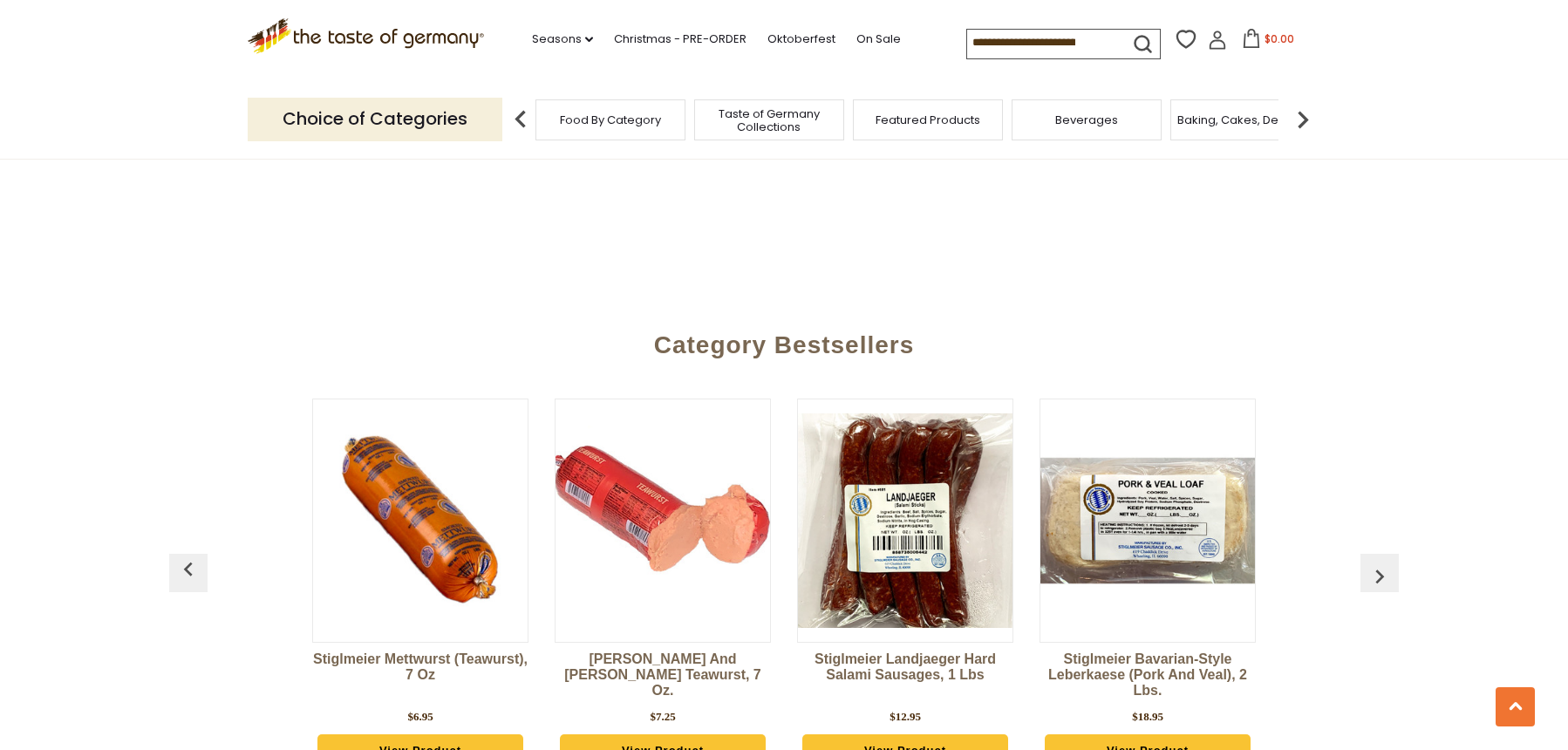
click at [1376, 553] on button "button" at bounding box center [1380, 573] width 38 height 38
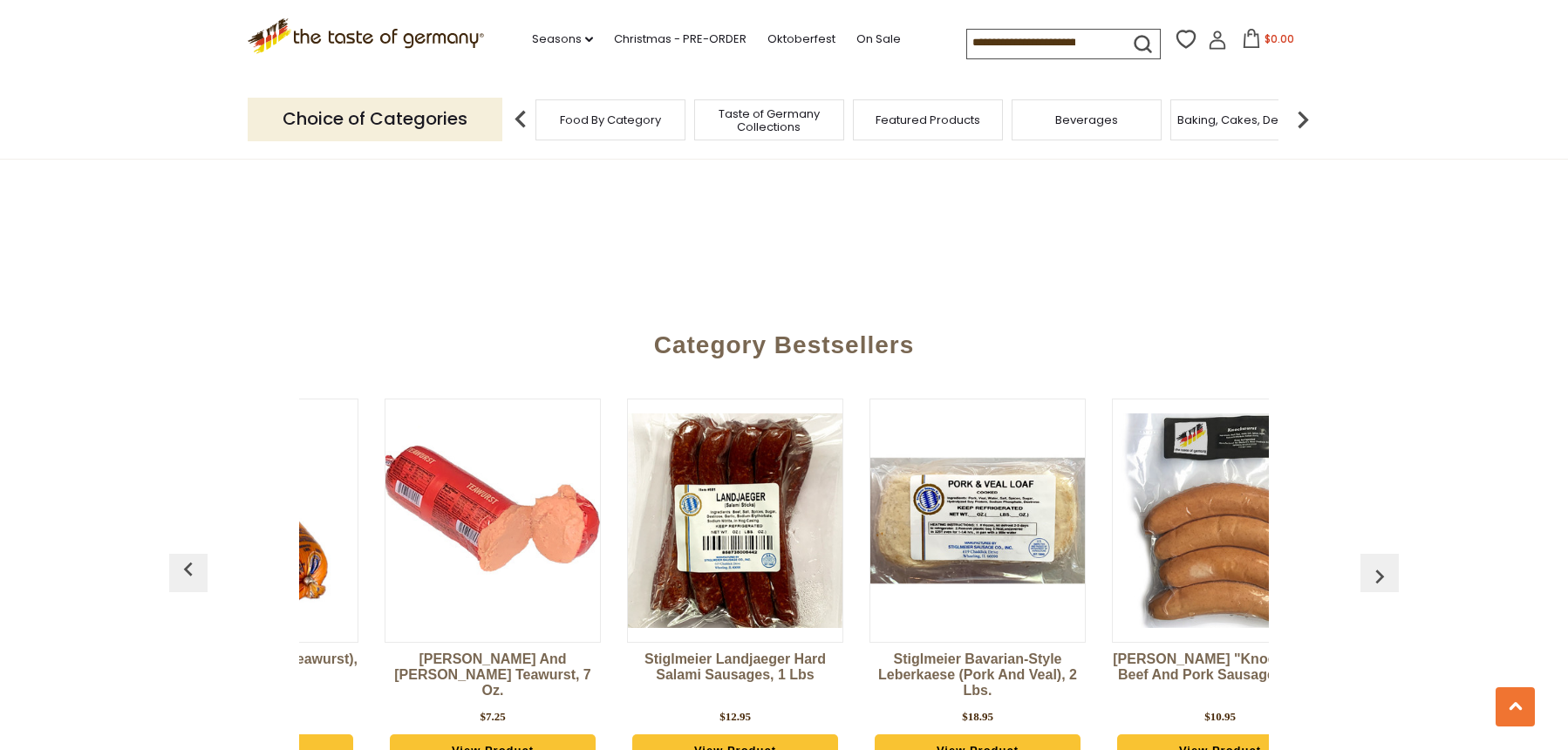
click at [1376, 553] on button "button" at bounding box center [1380, 573] width 38 height 38
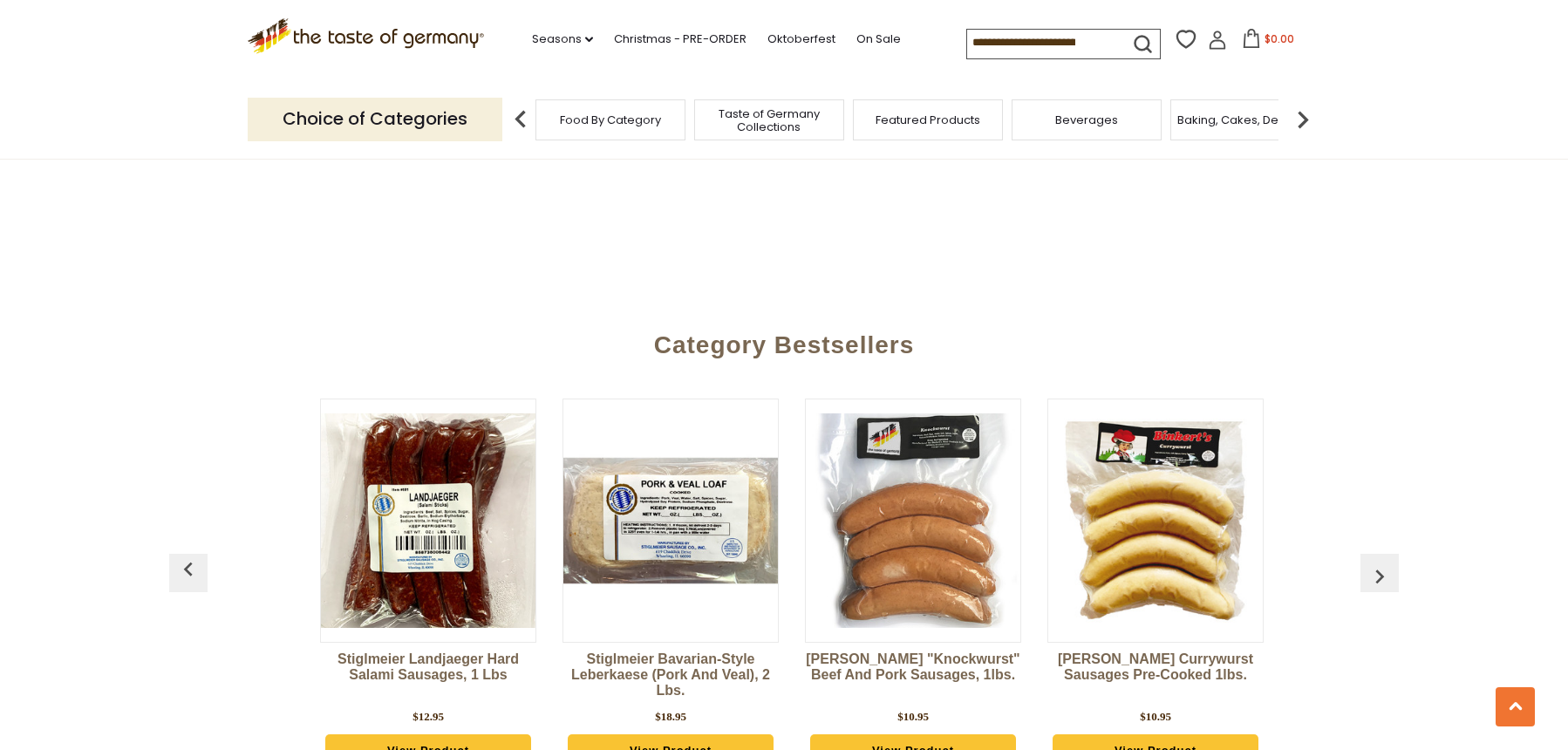
click at [1376, 553] on button "button" at bounding box center [1380, 573] width 38 height 38
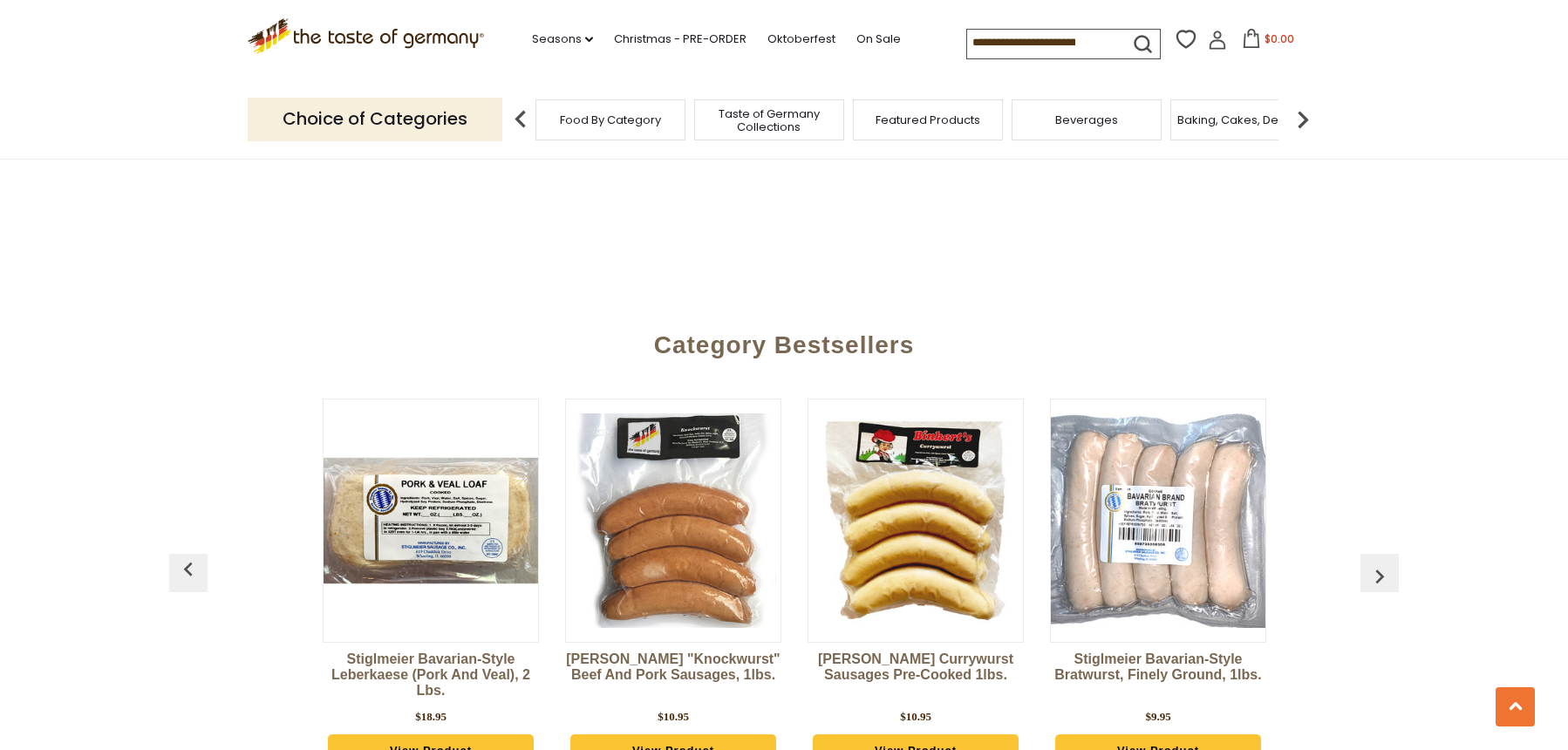
scroll to position [0, 1690]
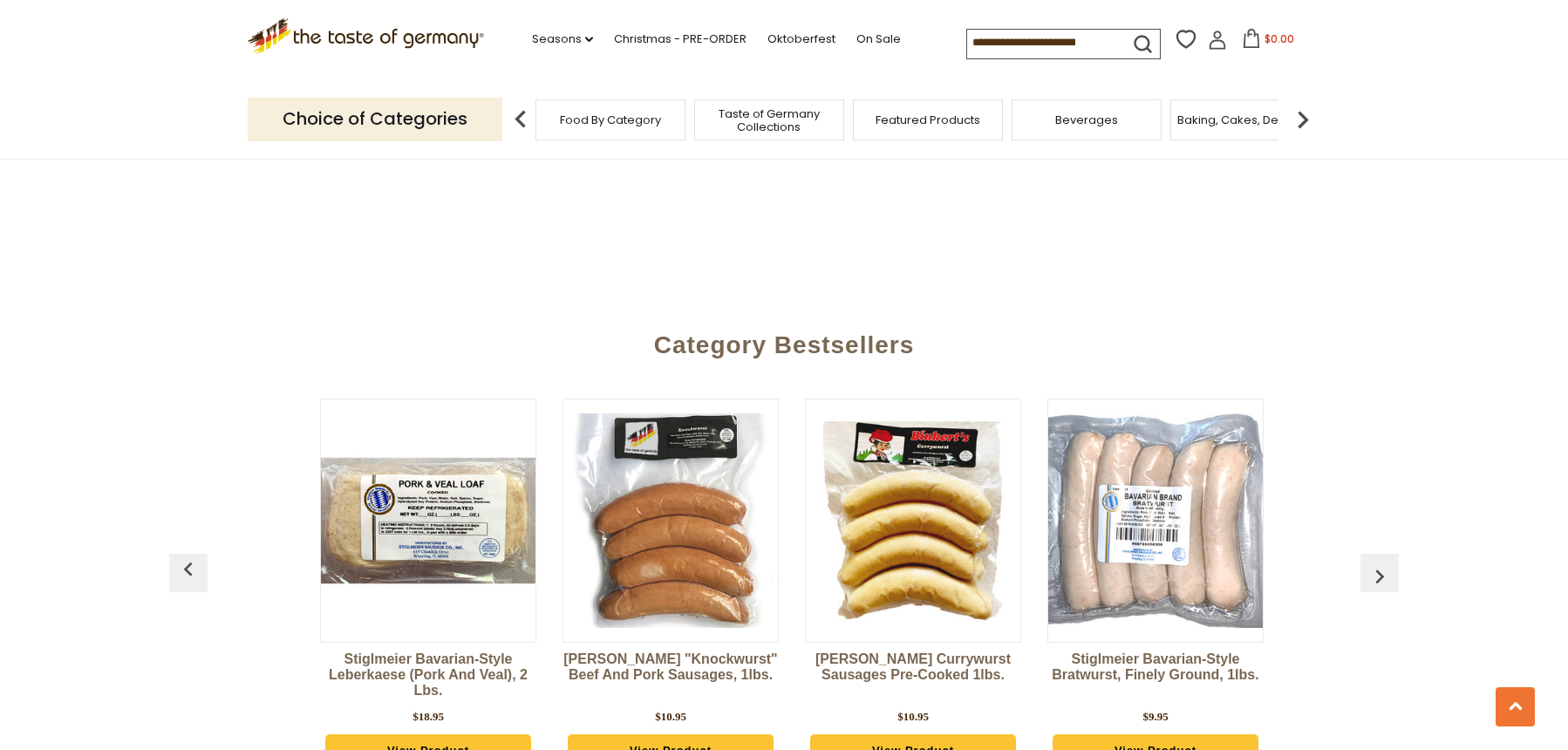
click at [1376, 553] on button "button" at bounding box center [1380, 573] width 38 height 38
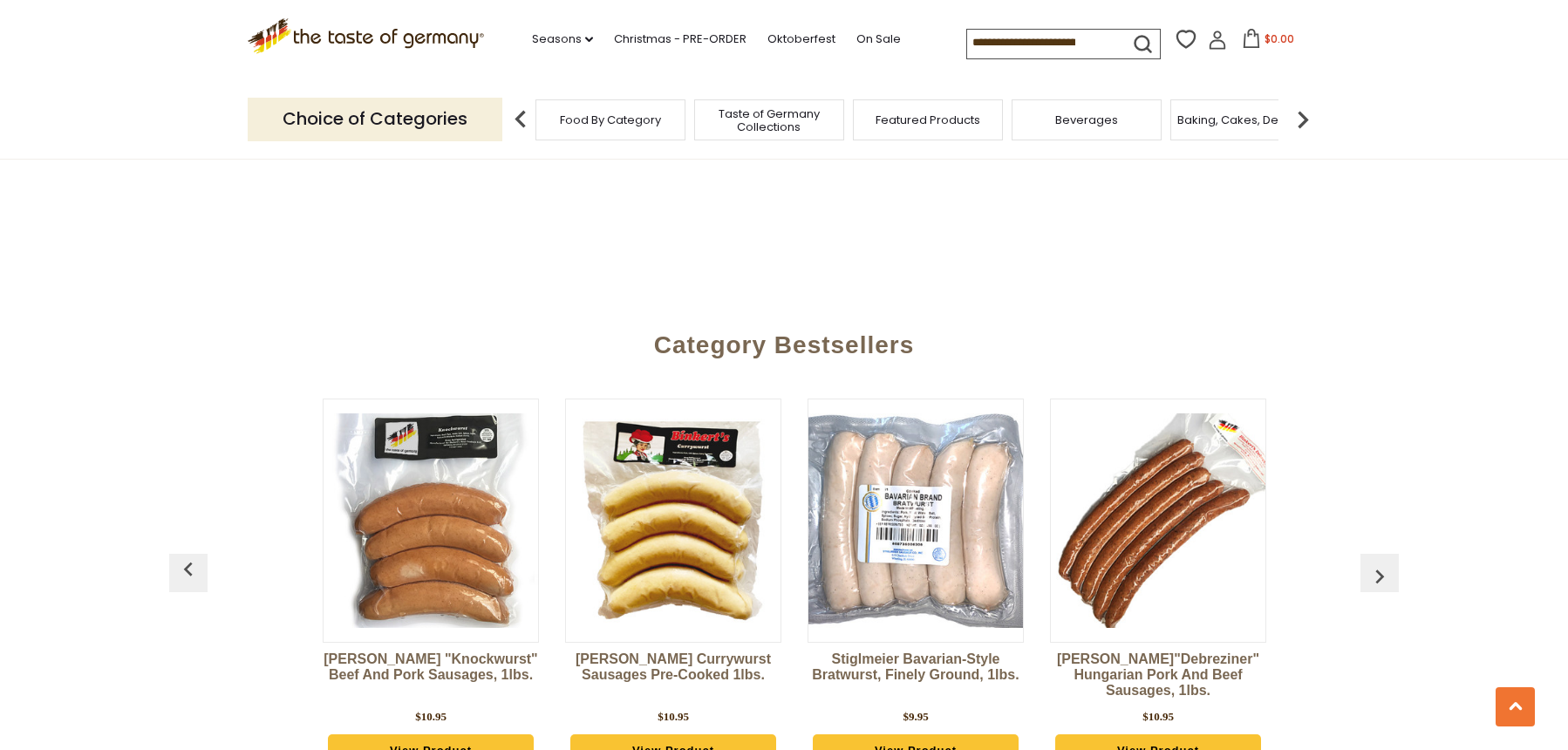
scroll to position [0, 1932]
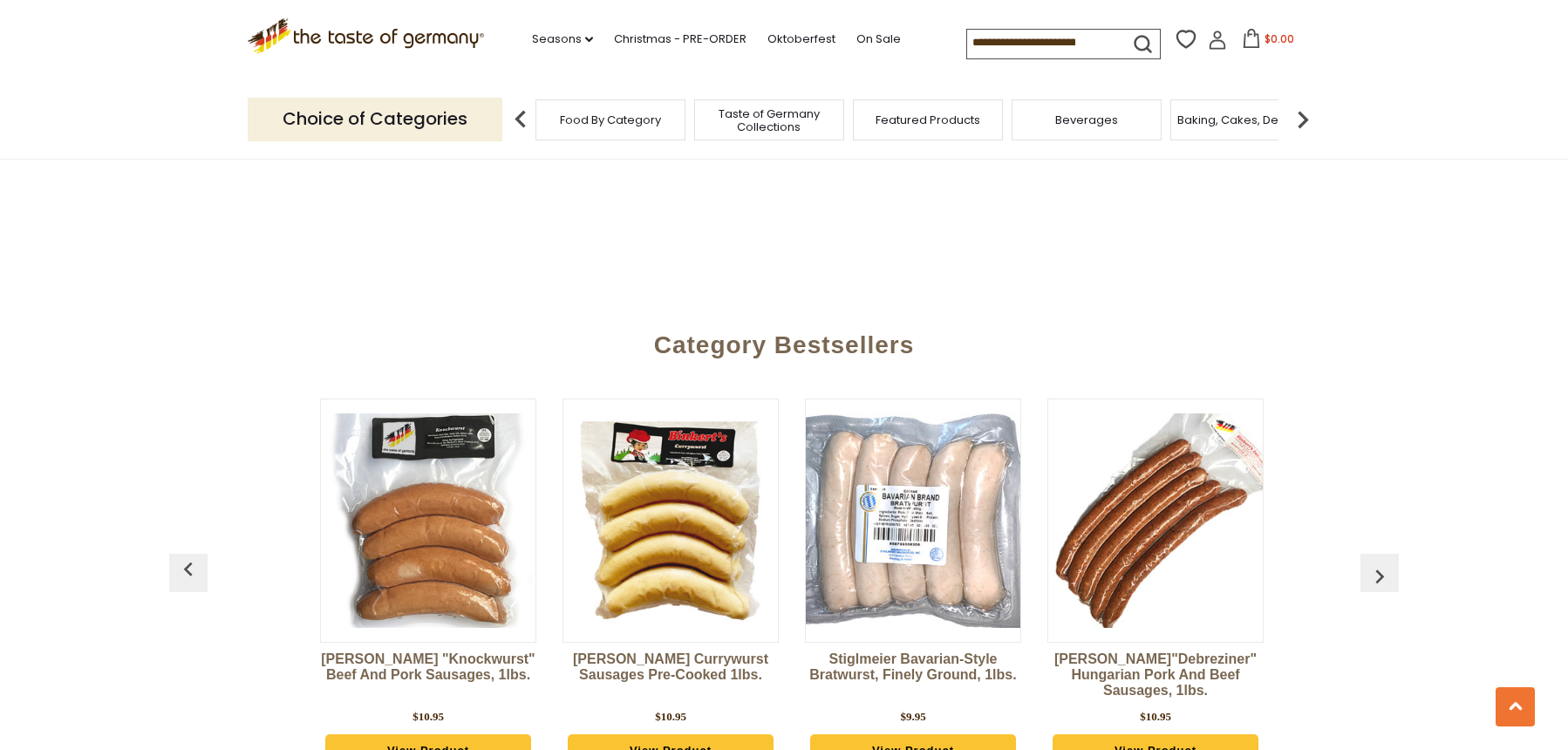
click at [1376, 553] on button "button" at bounding box center [1380, 573] width 38 height 38
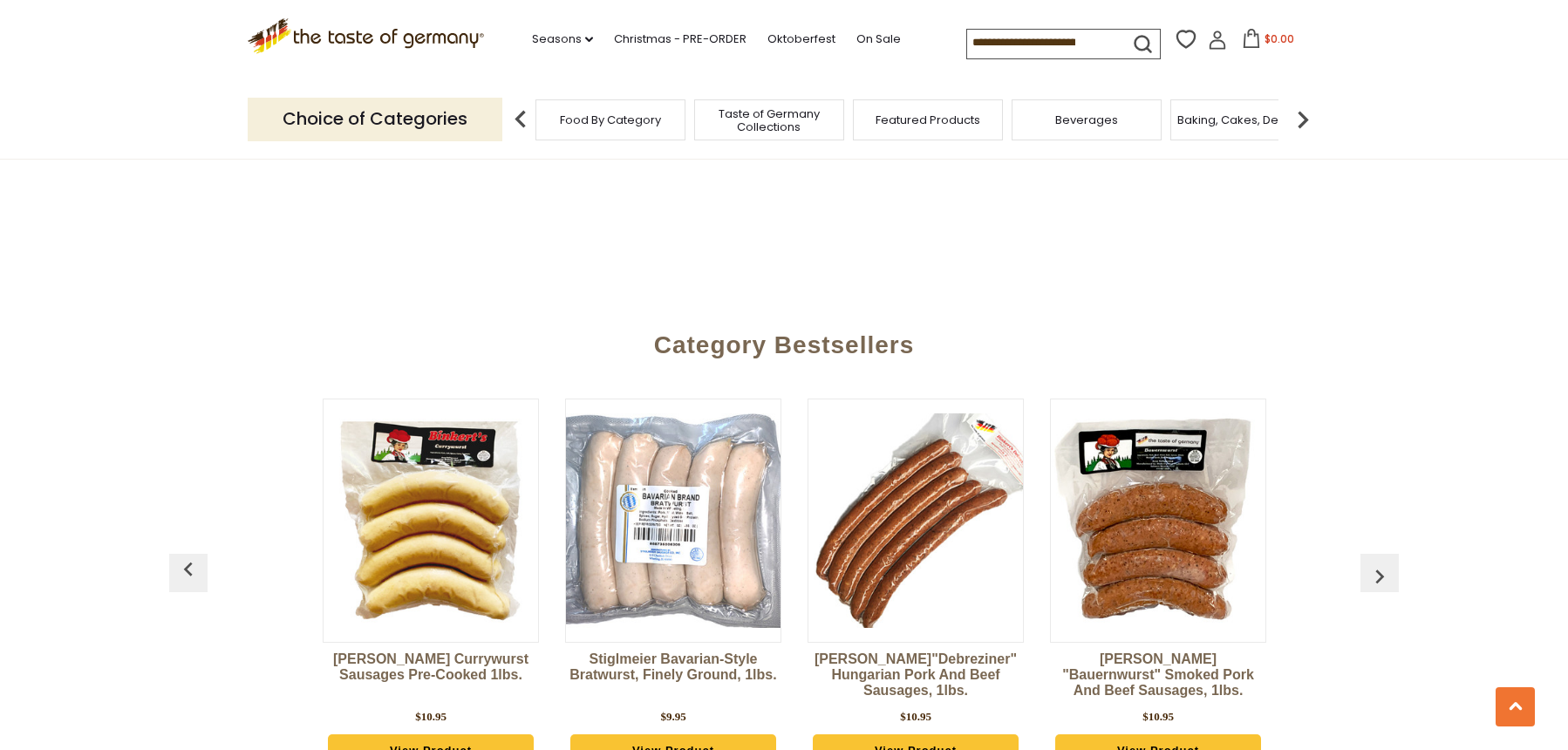
scroll to position [0, 2174]
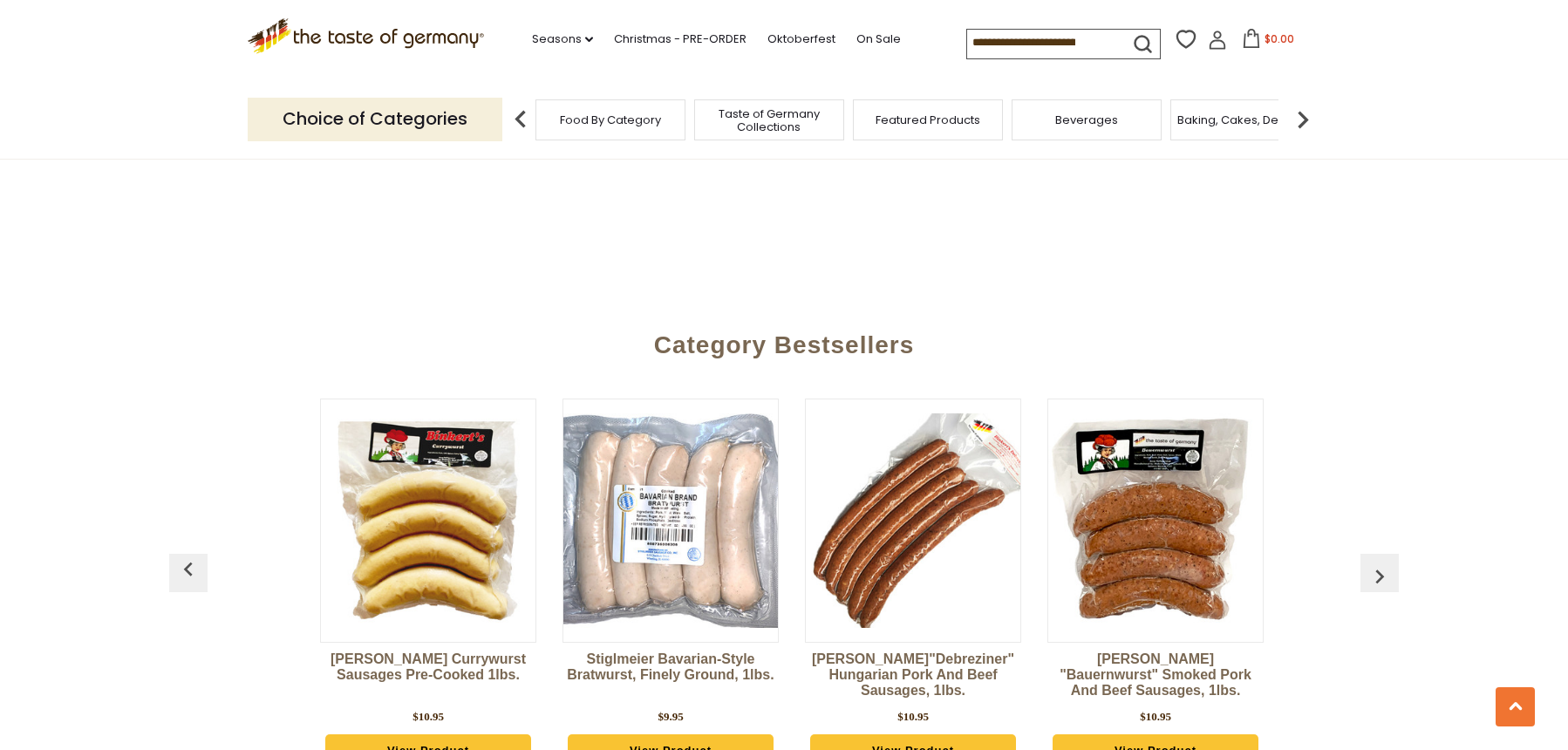
click at [1376, 553] on button "button" at bounding box center [1380, 573] width 38 height 38
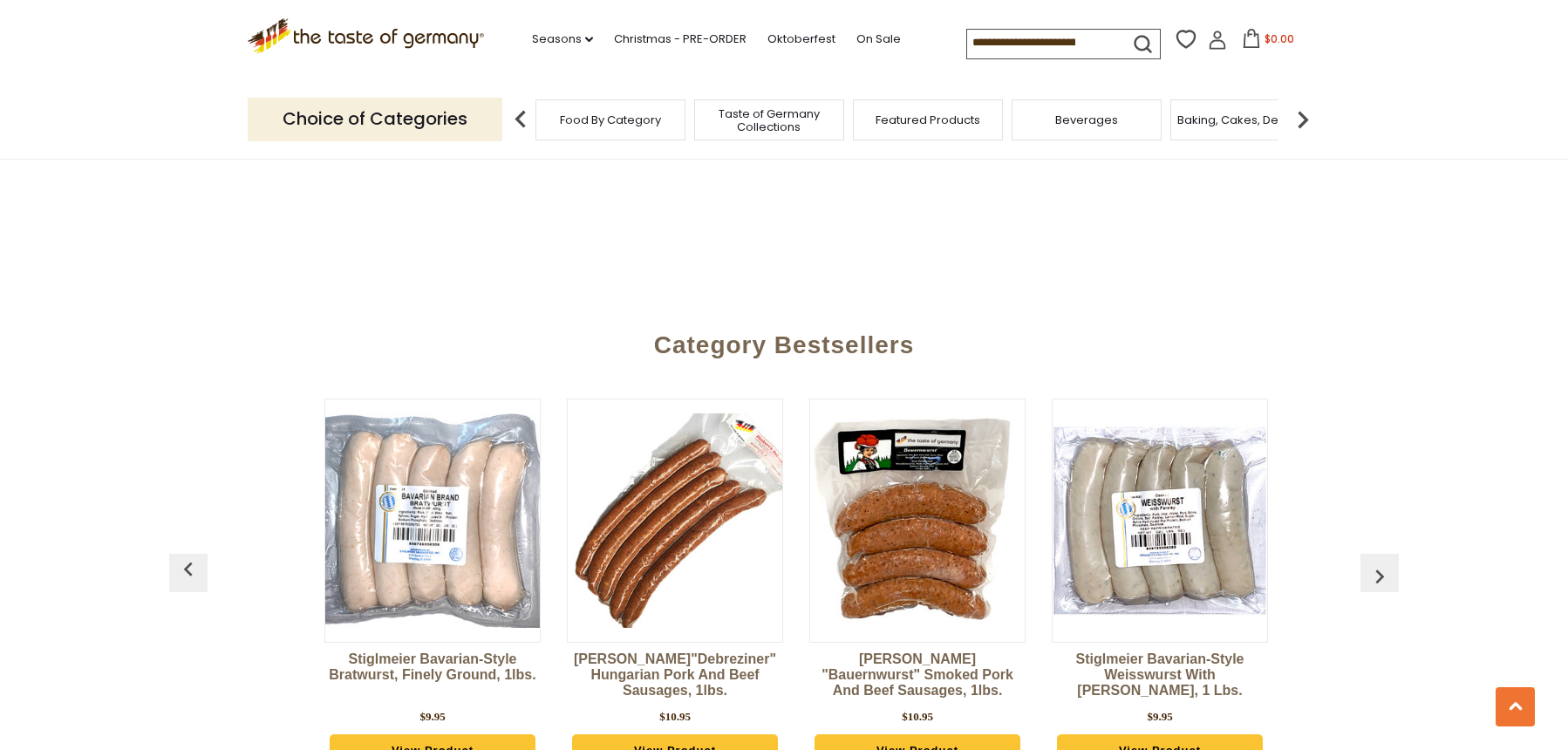
scroll to position [0, 2416]
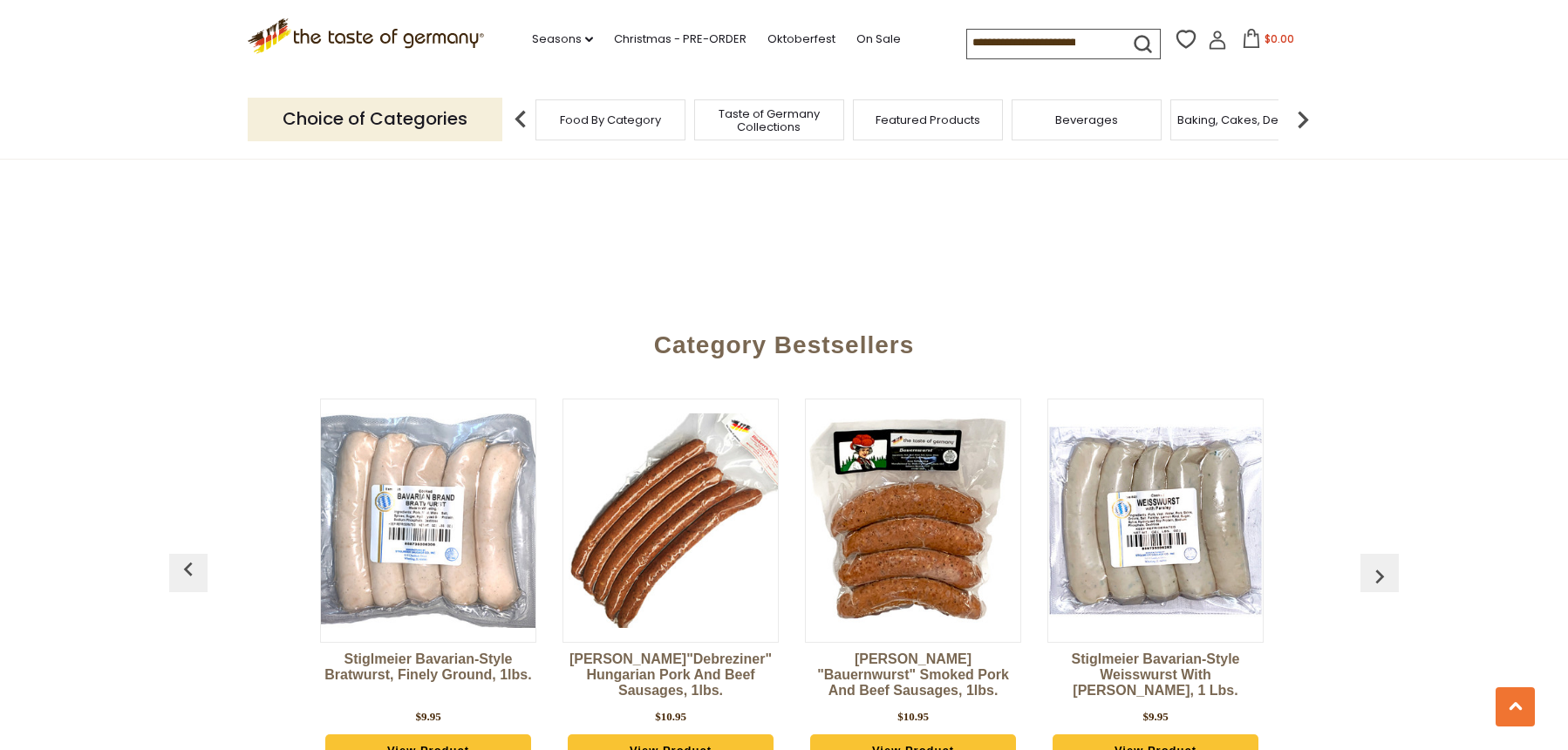
click at [1376, 553] on button "button" at bounding box center [1380, 573] width 38 height 38
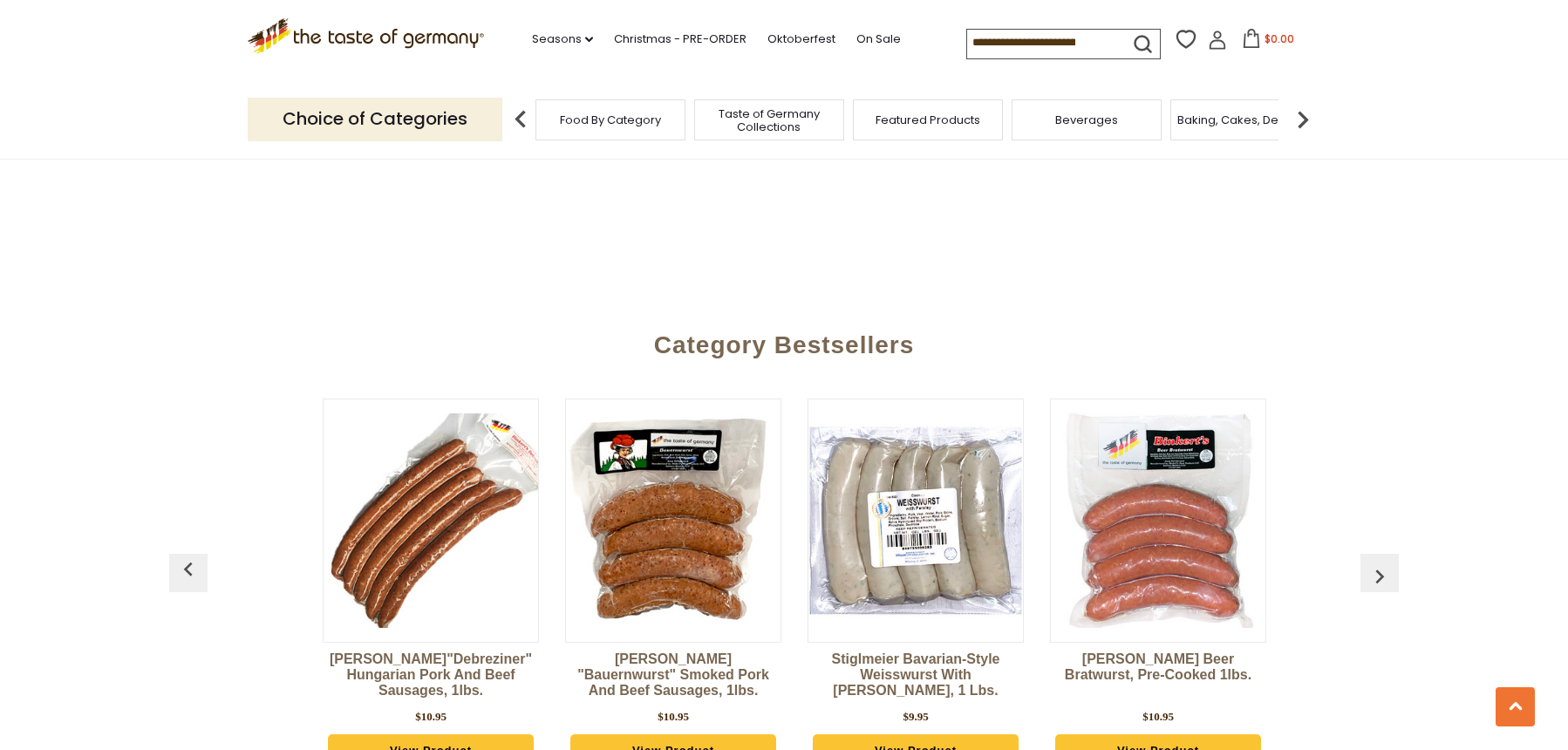
scroll to position [0, 2659]
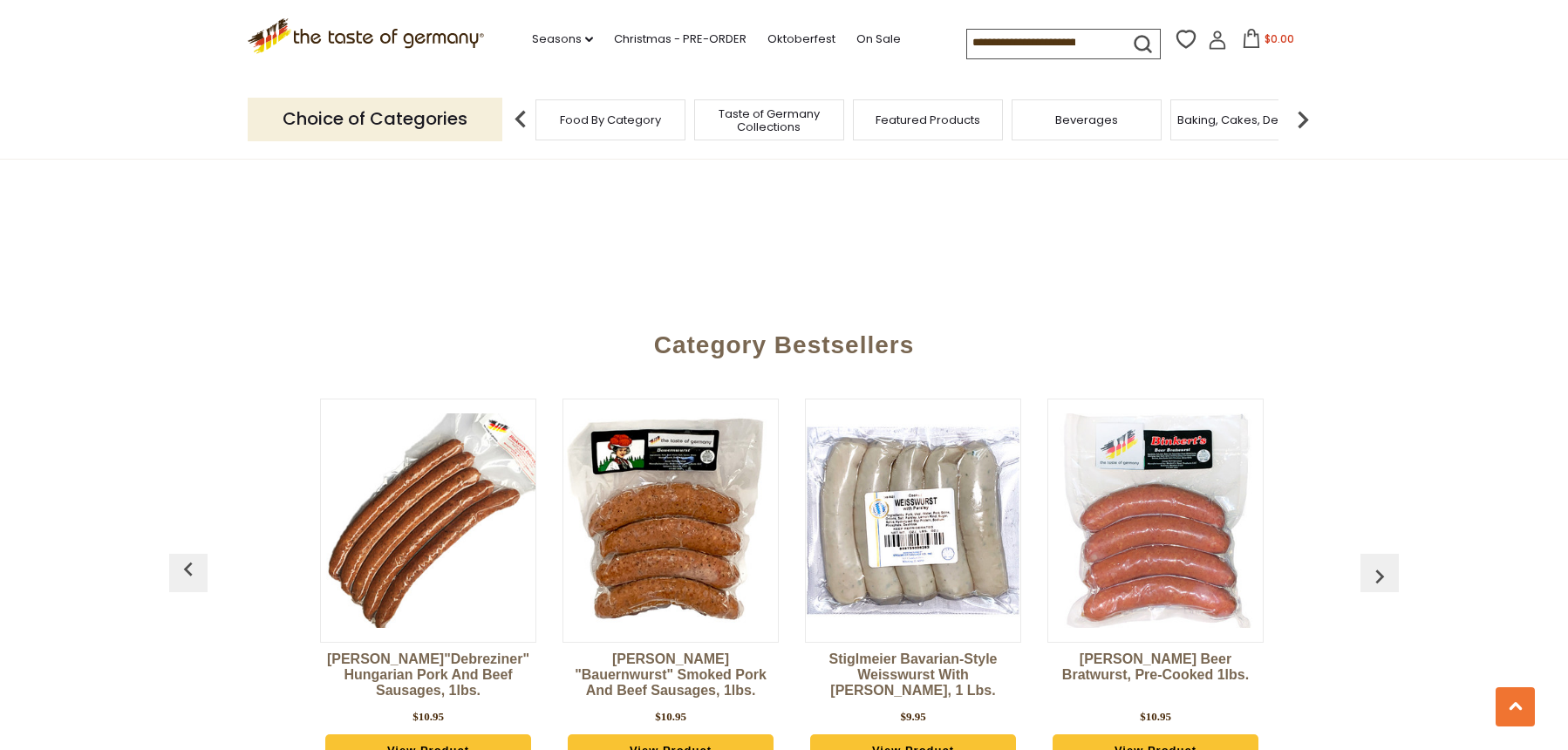
click at [1376, 553] on button "button" at bounding box center [1380, 573] width 38 height 38
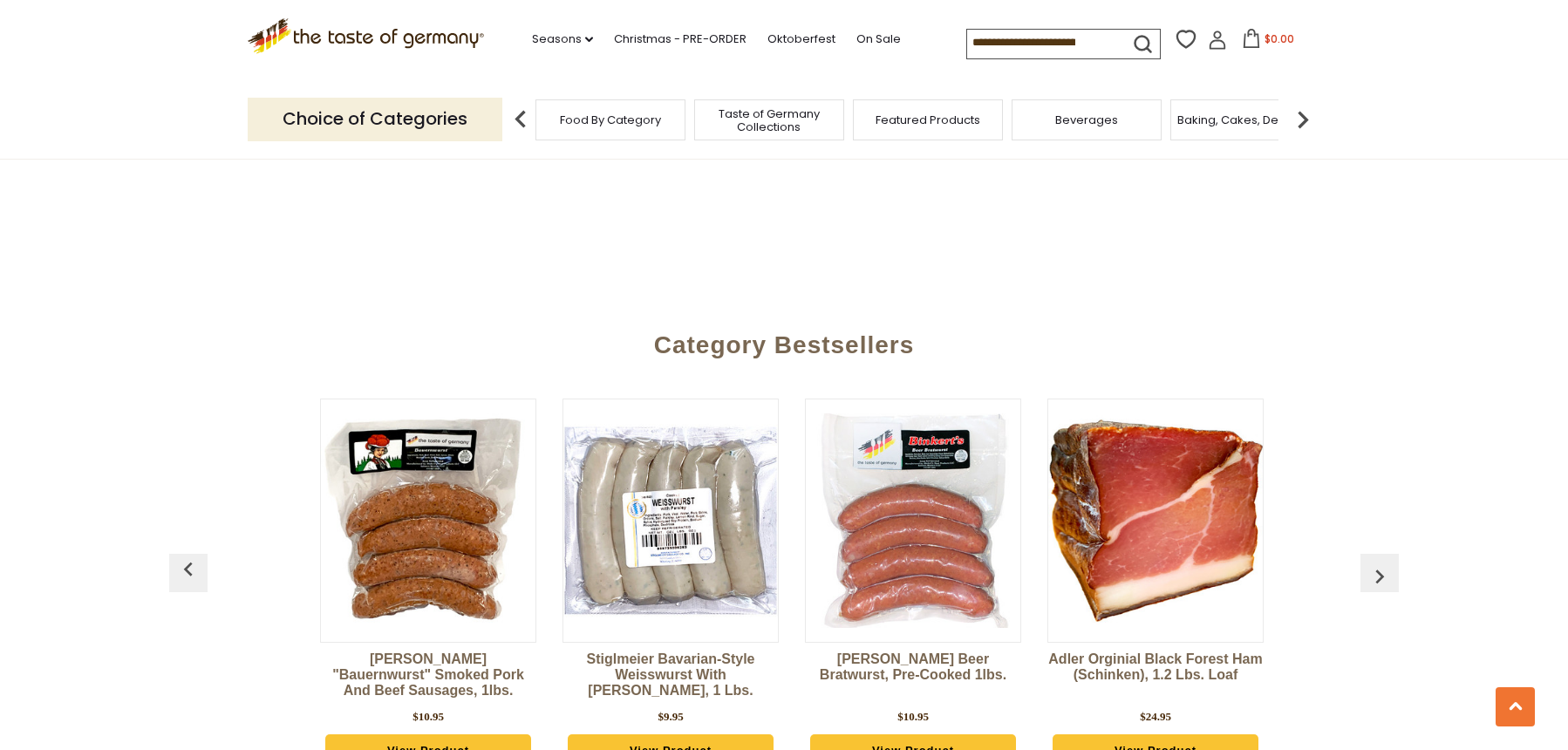
click at [1376, 553] on button "button" at bounding box center [1380, 573] width 38 height 38
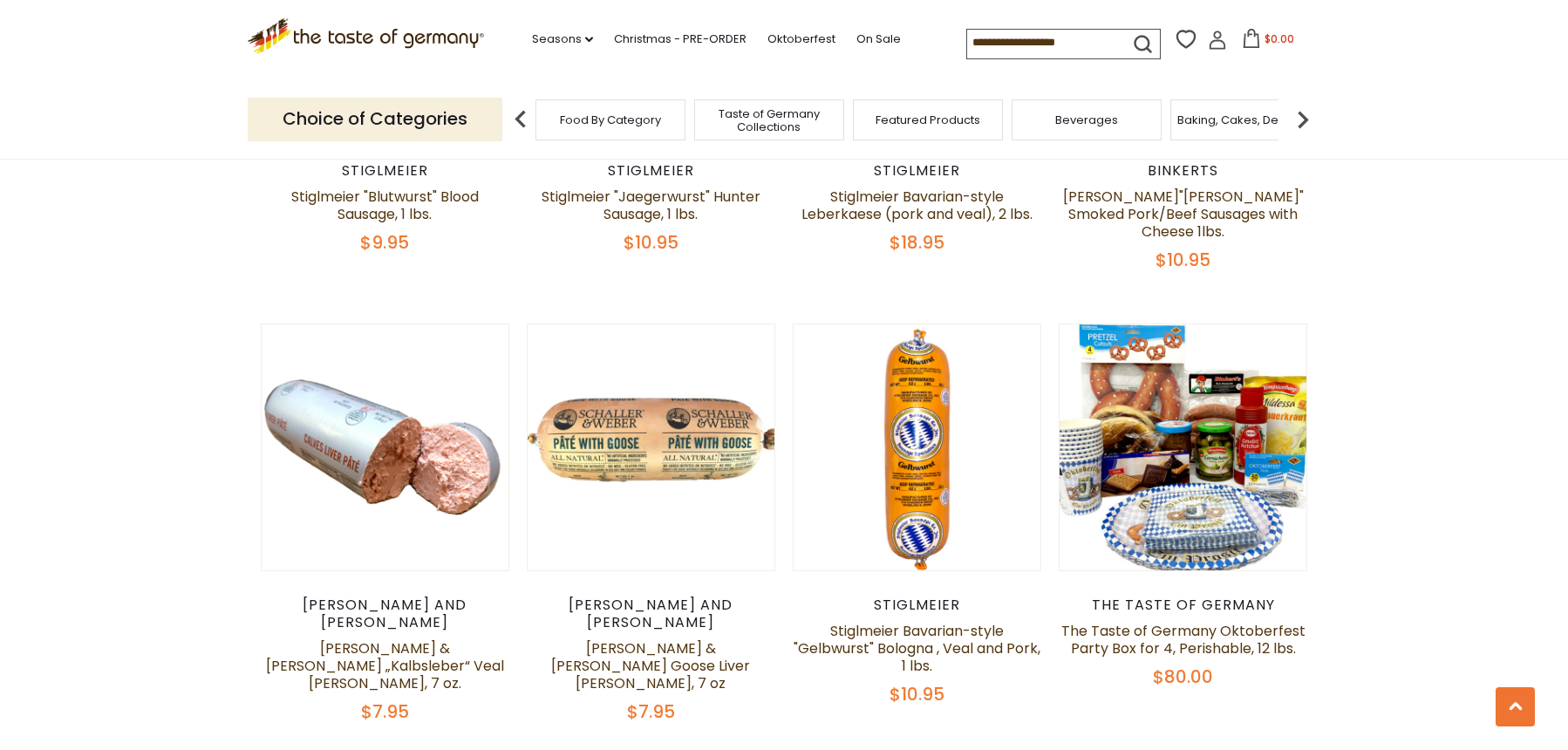
scroll to position [4010, 0]
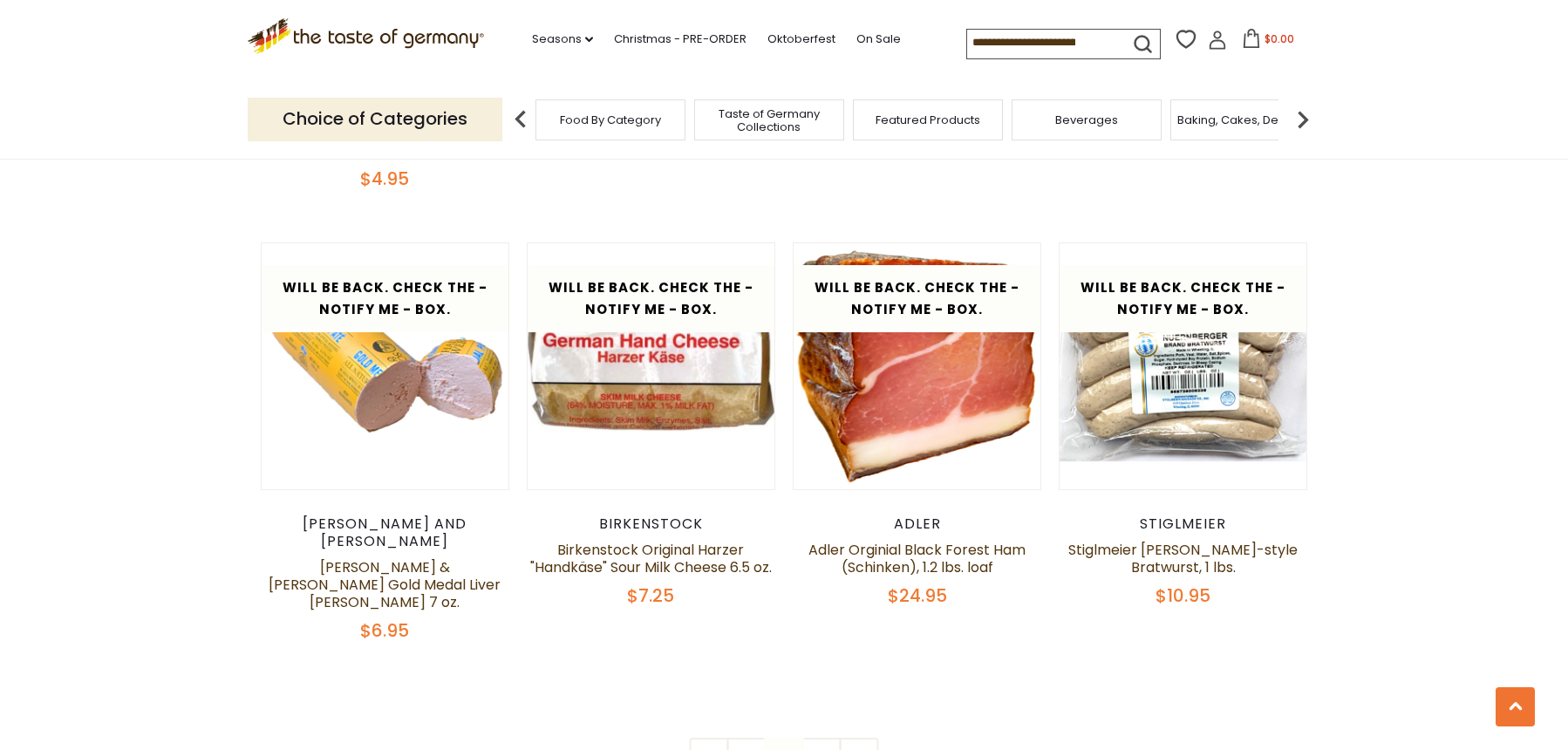
scroll to position [4063, 0]
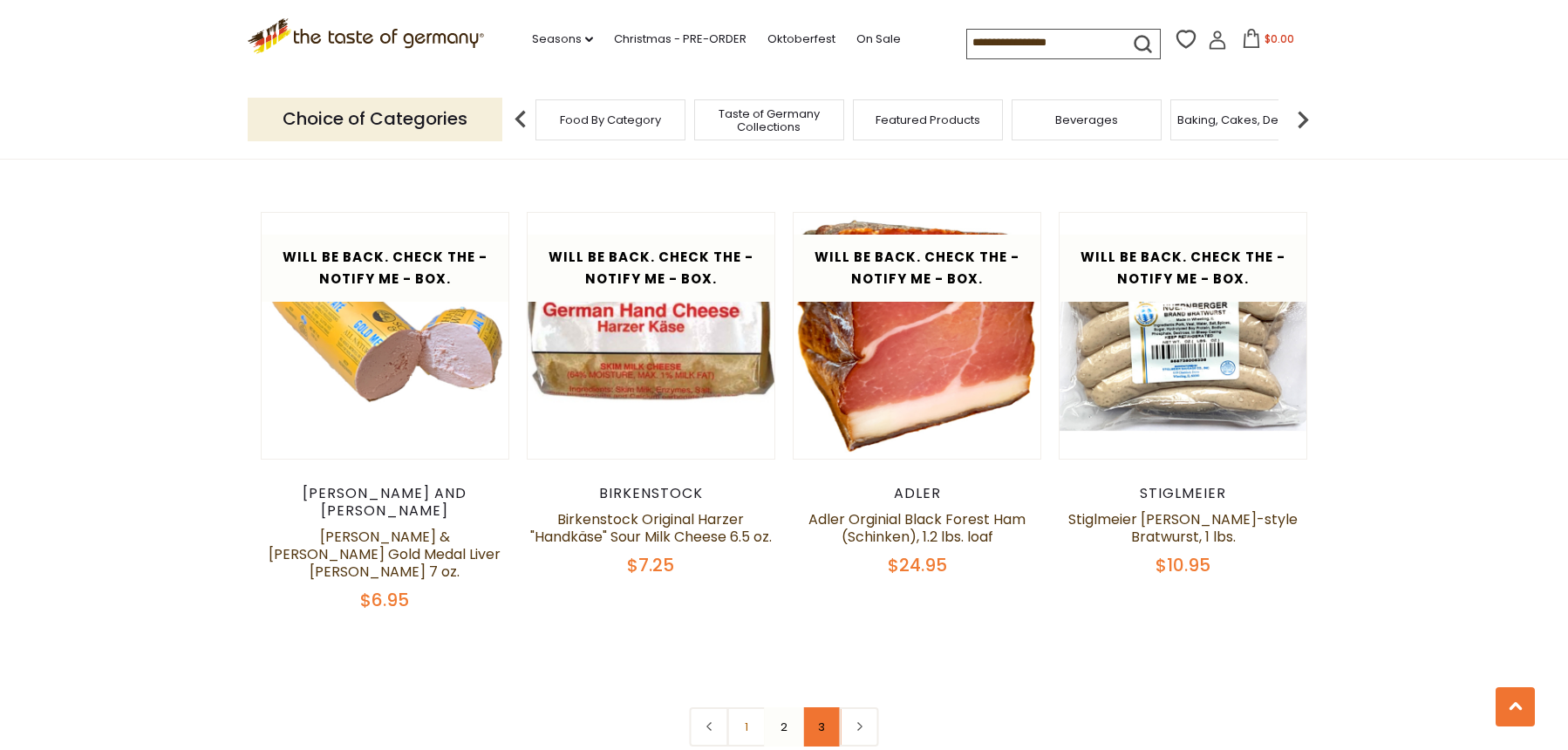
click at [830, 707] on link "3" at bounding box center [821, 726] width 39 height 39
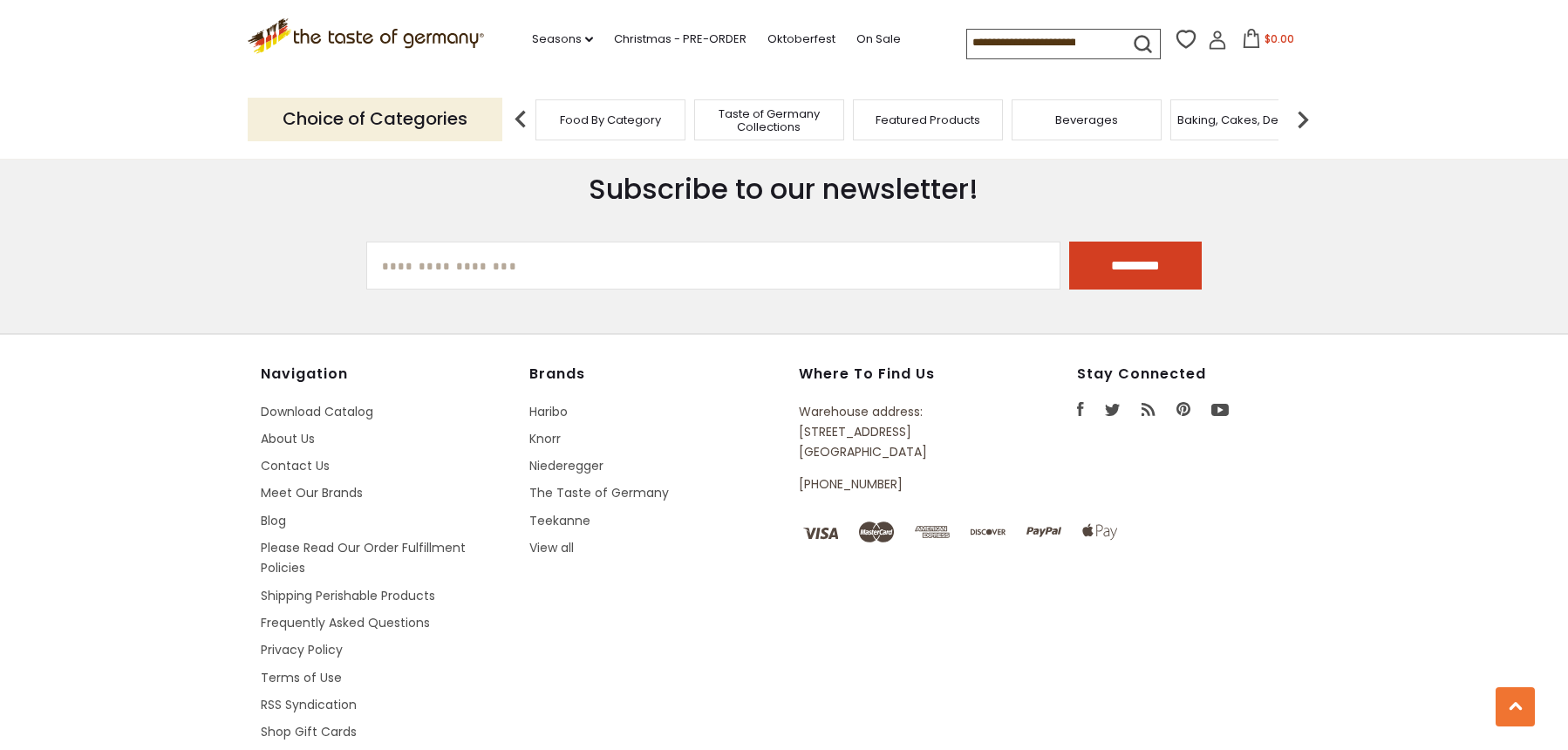
scroll to position [2253, 0]
